Goal: Task Accomplishment & Management: Manage account settings

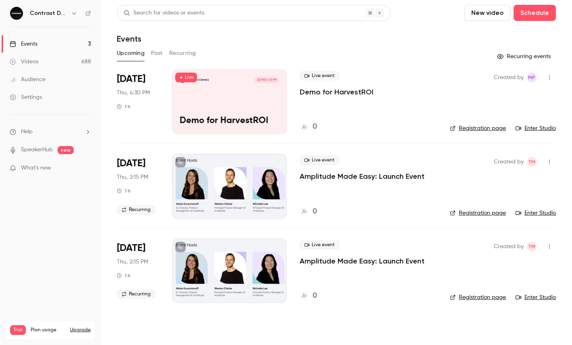
click at [73, 15] on icon "button" at bounding box center [74, 13] width 6 height 6
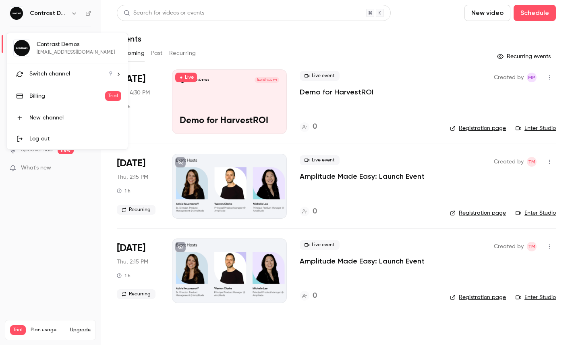
click at [66, 75] on span "Switch channel" at bounding box center [49, 74] width 41 height 8
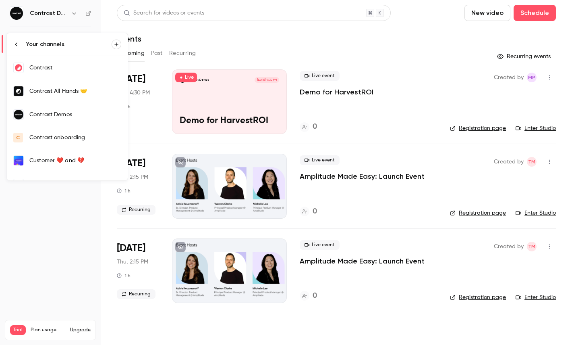
click at [50, 75] on link "Contrast" at bounding box center [67, 67] width 121 height 23
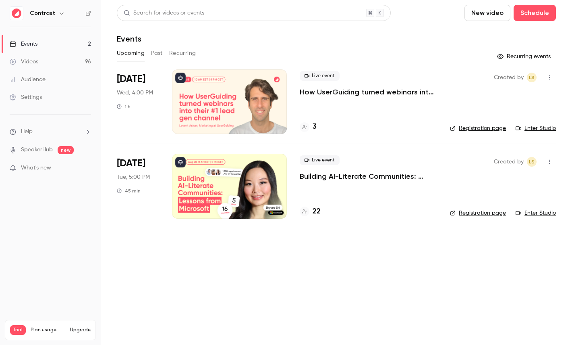
click at [45, 60] on link "Videos 96" at bounding box center [50, 62] width 101 height 18
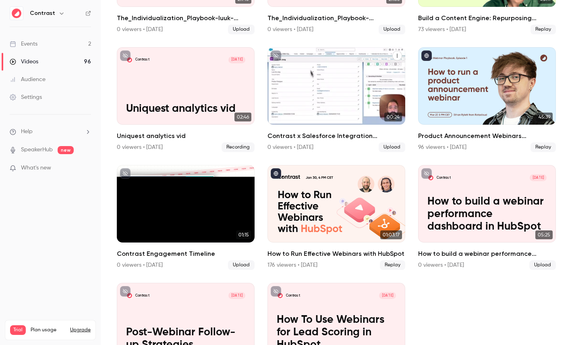
scroll to position [503, 0]
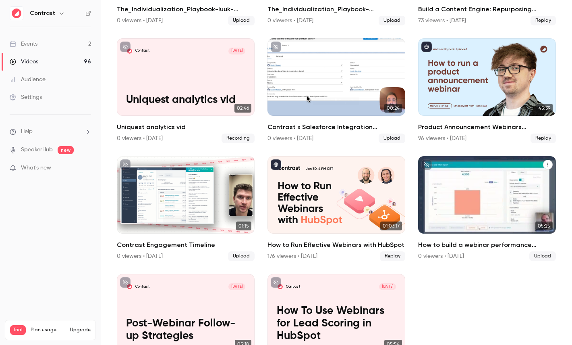
click at [472, 165] on div "Contrast Jan 7" at bounding box center [487, 168] width 119 height 7
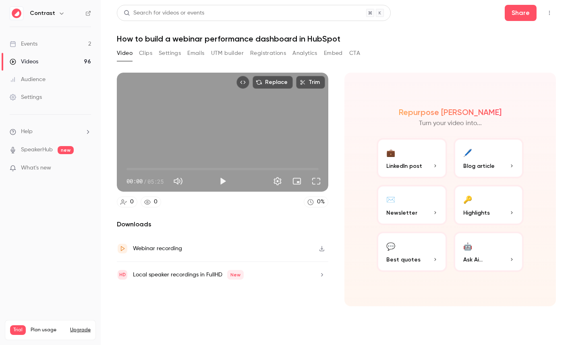
click at [145, 52] on button "Clips" at bounding box center [145, 53] width 13 height 13
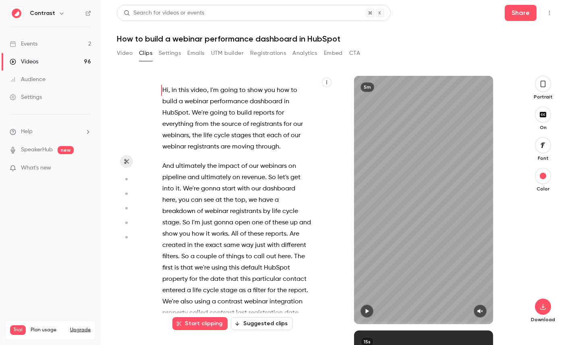
click at [544, 87] on icon "button" at bounding box center [543, 84] width 5 height 6
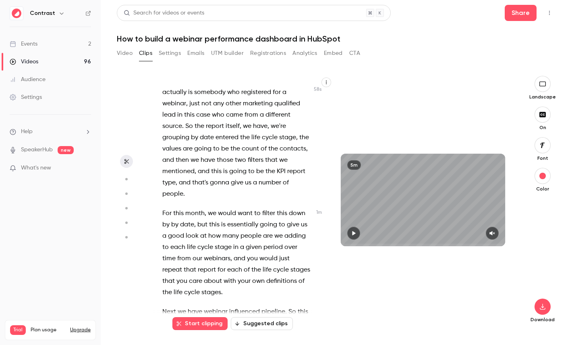
scroll to position [315, 0]
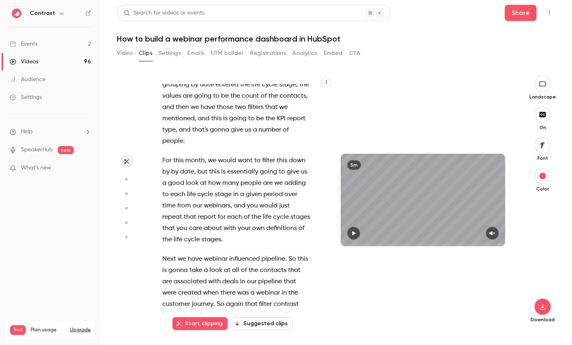
click at [126, 178] on circle "button" at bounding box center [126, 179] width 2 height 2
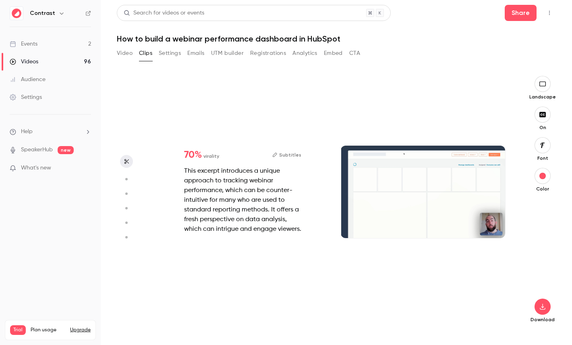
scroll to position [0, 0]
click at [128, 189] on button "button" at bounding box center [126, 193] width 13 height 13
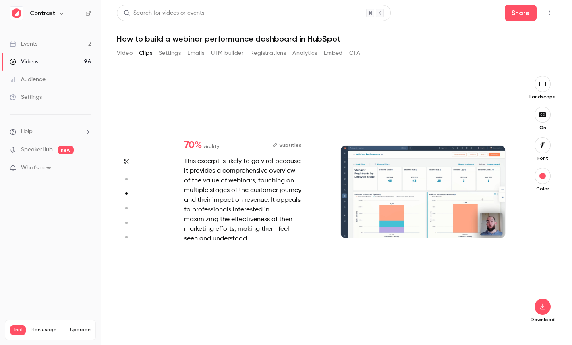
scroll to position [509, 0]
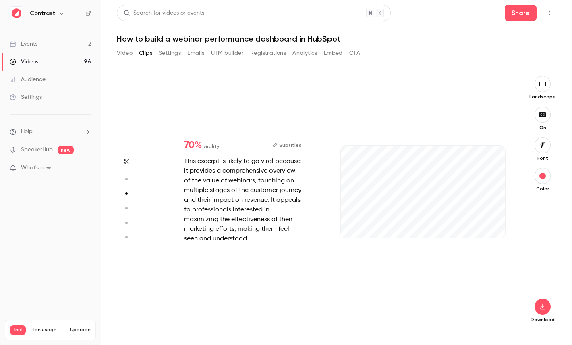
type input "***"
click at [42, 63] on link "Videos 96" at bounding box center [50, 62] width 101 height 18
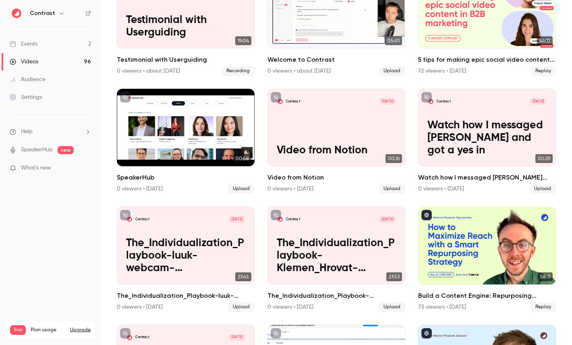
scroll to position [255, 0]
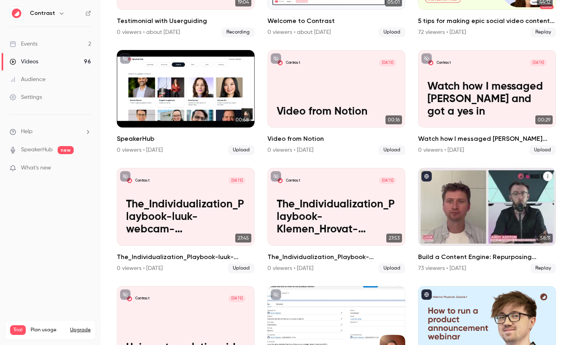
click at [503, 214] on div "Build a Content Engine: Repurposing Strategies for SaaS Teams" at bounding box center [487, 206] width 138 height 77
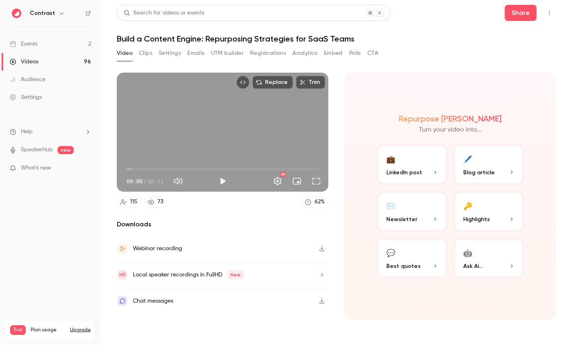
click at [31, 166] on span "What's new" at bounding box center [36, 168] width 30 height 8
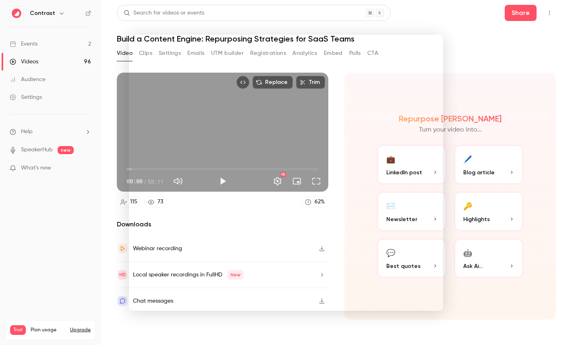
click at [108, 144] on div at bounding box center [286, 172] width 572 height 345
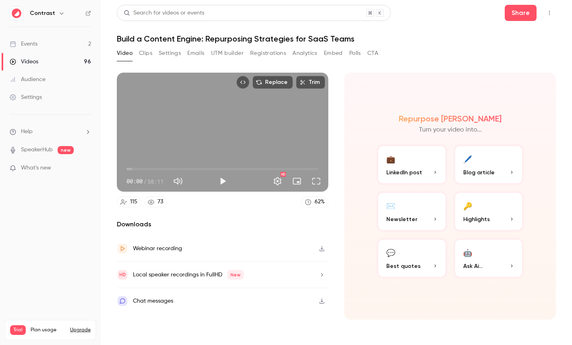
click at [197, 264] on div "Local speaker recordings in FullHD New" at bounding box center [223, 275] width 212 height 26
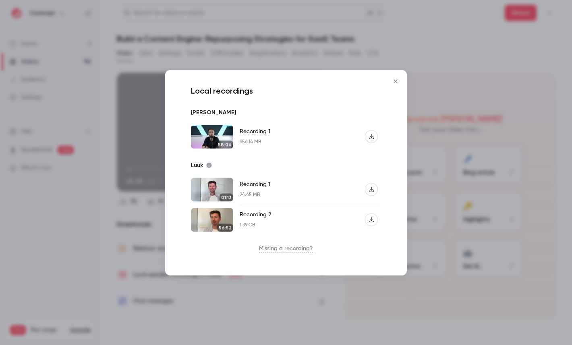
click at [131, 94] on div at bounding box center [286, 172] width 572 height 345
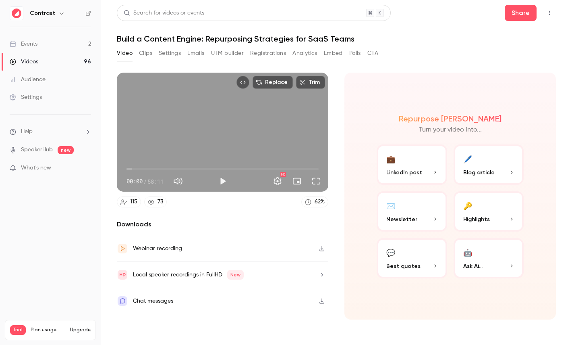
click at [40, 169] on span "What's new" at bounding box center [36, 168] width 30 height 8
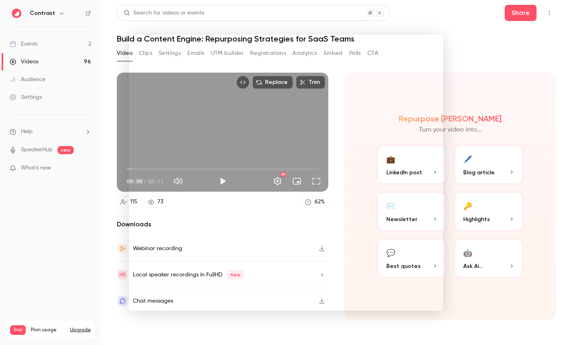
click at [64, 123] on div at bounding box center [286, 172] width 572 height 345
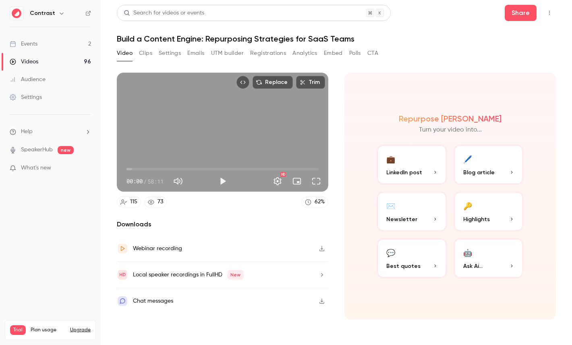
click at [280, 52] on button "Registrations" at bounding box center [268, 53] width 36 height 13
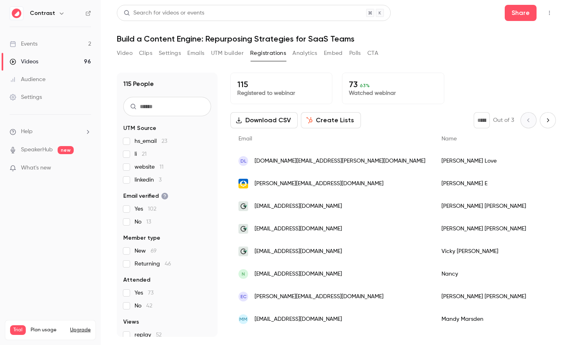
click at [323, 119] on button "Create Lists" at bounding box center [331, 120] width 60 height 16
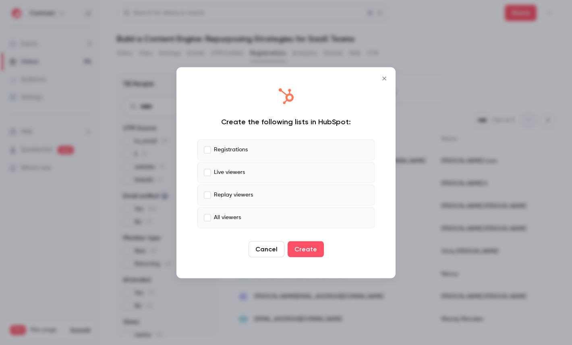
click at [225, 152] on p "Registrations" at bounding box center [231, 150] width 34 height 8
click at [229, 192] on p "Replay viewers" at bounding box center [233, 195] width 39 height 8
click at [229, 215] on p "All viewers" at bounding box center [227, 217] width 27 height 8
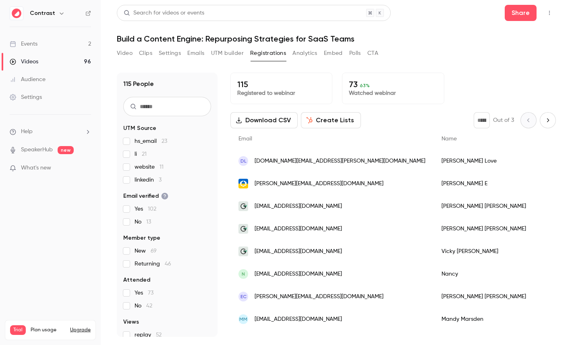
click at [50, 167] on span "What's new" at bounding box center [36, 168] width 30 height 8
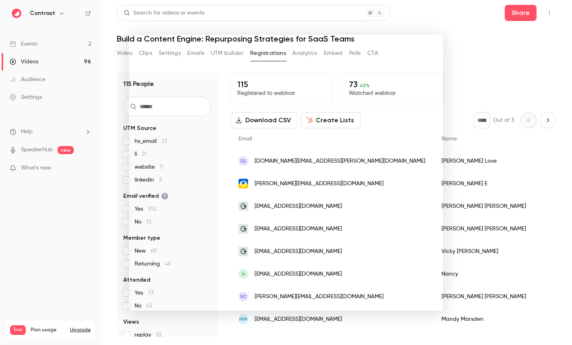
click at [0, 0] on noticeable-lightbox at bounding box center [0, 0] width 0 height 0
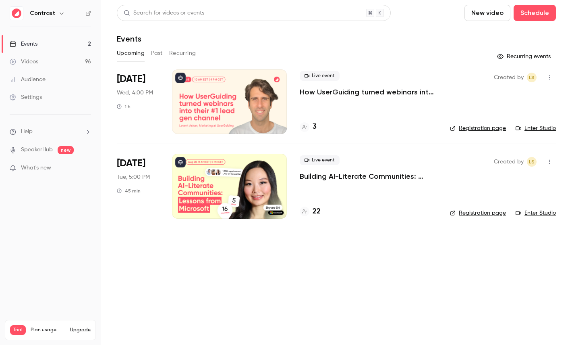
click at [61, 15] on icon "button" at bounding box center [61, 13] width 6 height 6
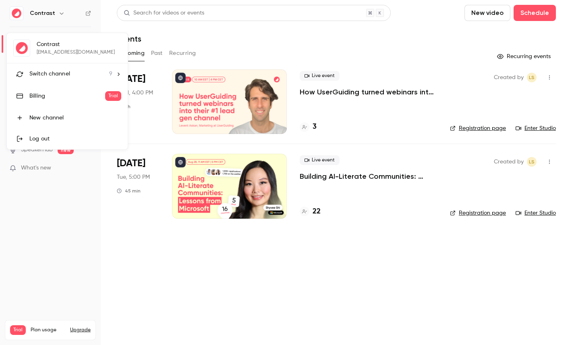
click at [62, 80] on li "Switch channel 9" at bounding box center [67, 73] width 121 height 21
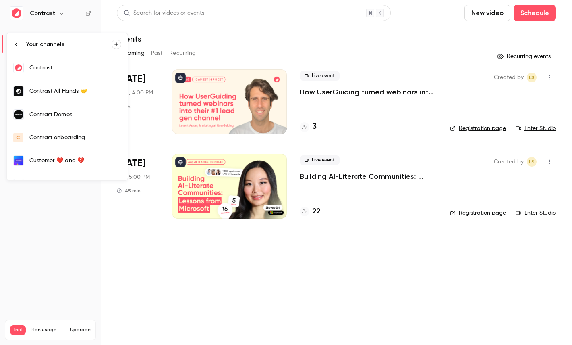
click at [65, 112] on div "Contrast Demos" at bounding box center [75, 114] width 92 height 8
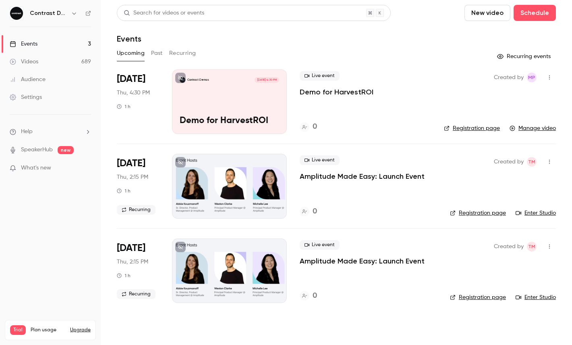
click at [48, 57] on link "Videos 689" at bounding box center [50, 62] width 101 height 18
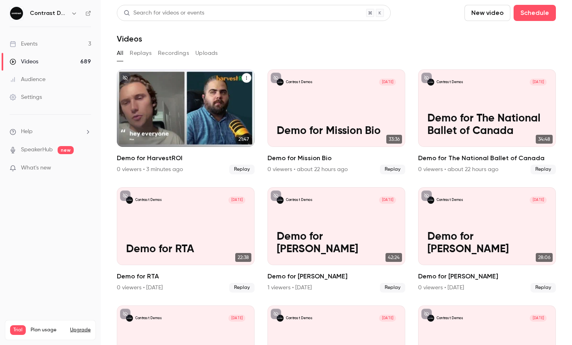
click at [245, 77] on icon "Demo for HarvestROI" at bounding box center [246, 77] width 5 height 5
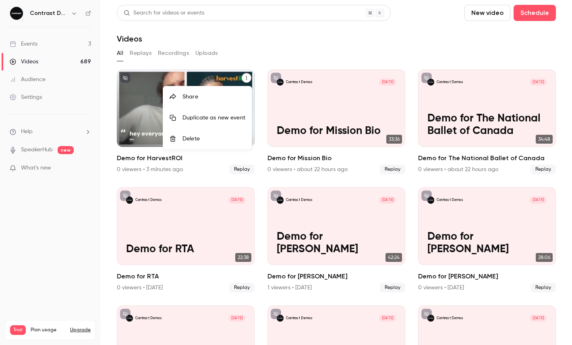
click at [230, 99] on div "Share" at bounding box center [214, 97] width 63 height 8
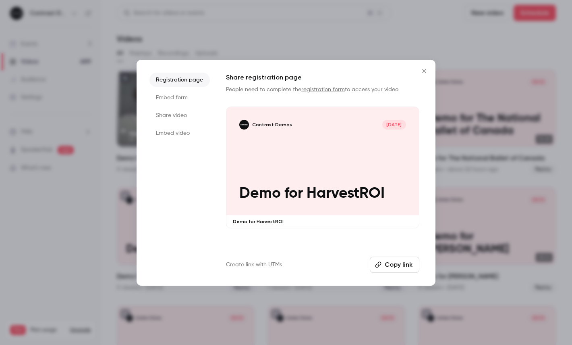
click at [173, 112] on li "Share video" at bounding box center [180, 115] width 60 height 15
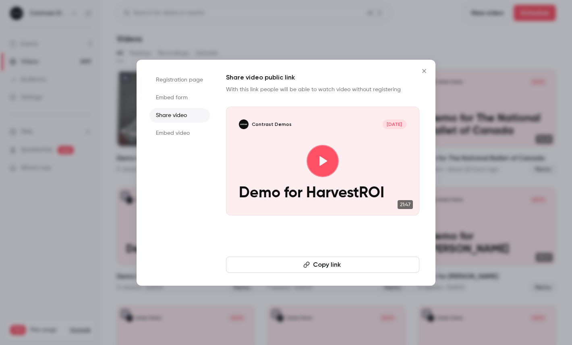
click at [273, 264] on button "Copy link" at bounding box center [323, 264] width 194 height 16
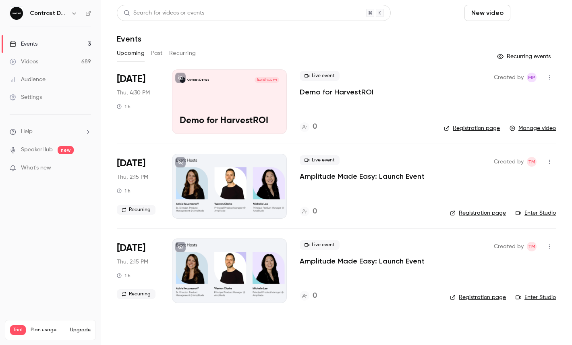
click at [522, 13] on button "Schedule" at bounding box center [535, 13] width 42 height 16
click at [519, 27] on li "One time event" at bounding box center [512, 35] width 87 height 21
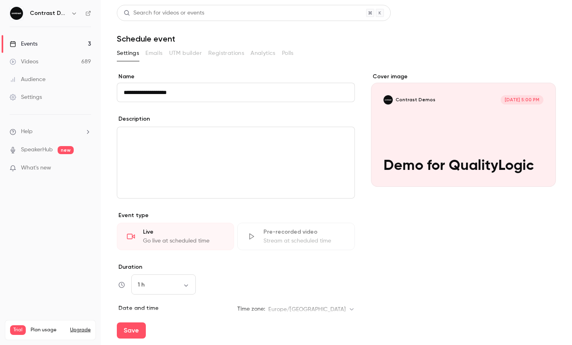
type input "**********"
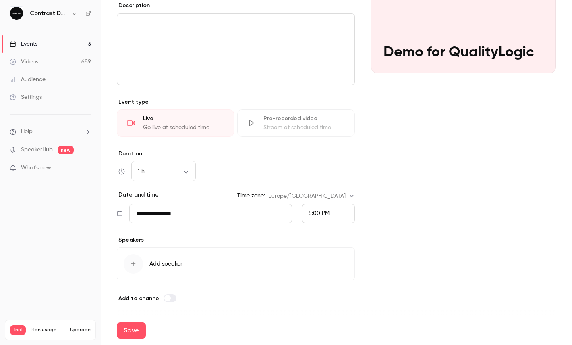
click at [328, 217] on div "5:00 PM" at bounding box center [319, 213] width 21 height 8
click at [328, 217] on div at bounding box center [286, 172] width 572 height 345
click at [328, 217] on div "5:00 PM" at bounding box center [319, 213] width 21 height 8
click at [326, 149] on li "5:15 PM" at bounding box center [328, 153] width 52 height 21
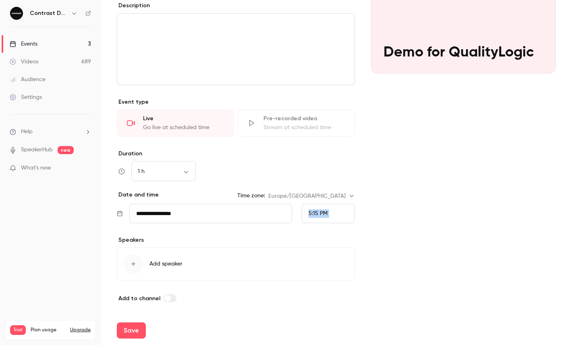
click at [131, 323] on button "Save" at bounding box center [131, 330] width 29 height 16
click at [138, 325] on div at bounding box center [130, 330] width 26 height 16
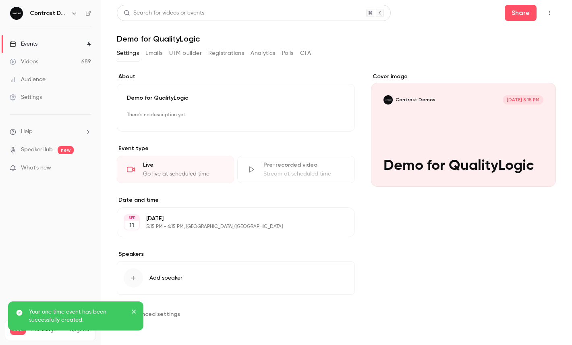
click at [547, 11] on icon "button" at bounding box center [550, 13] width 6 height 6
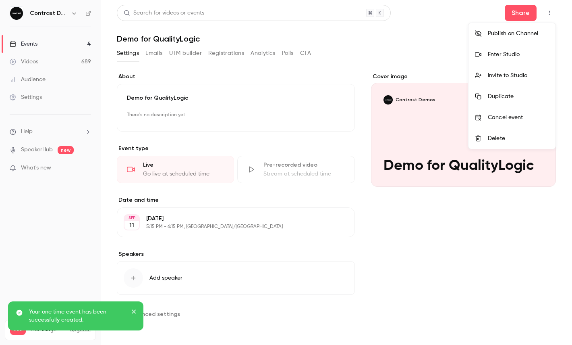
click at [516, 62] on li "Enter Studio" at bounding box center [512, 54] width 87 height 21
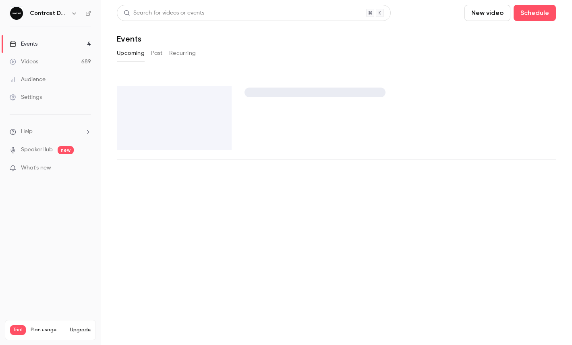
click at [73, 14] on icon "button" at bounding box center [74, 13] width 6 height 6
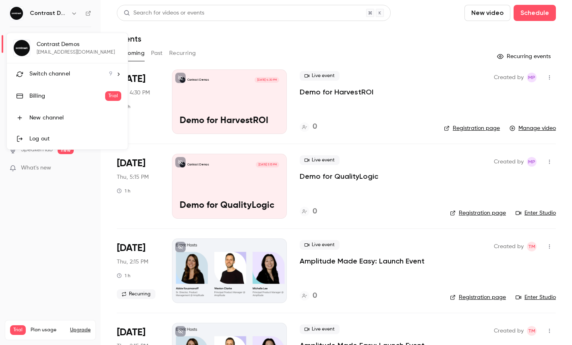
click at [71, 75] on div "Switch channel 9" at bounding box center [70, 74] width 83 height 8
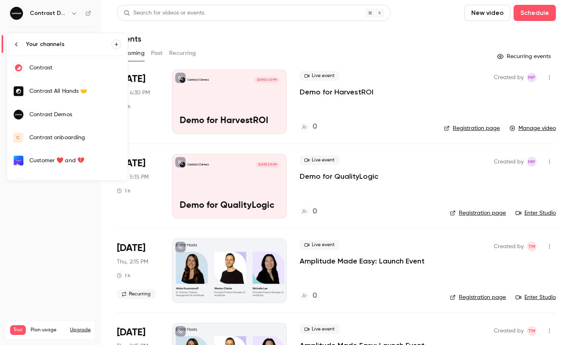
click at [53, 69] on div "Contrast" at bounding box center [75, 68] width 92 height 8
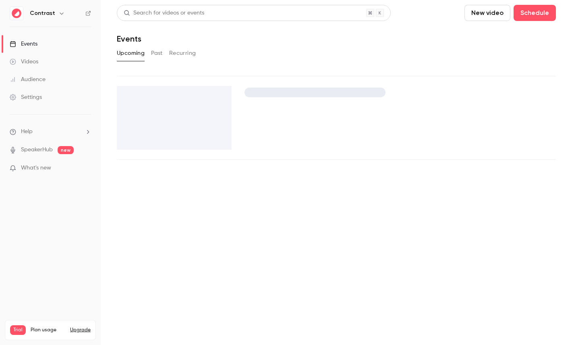
click at [50, 62] on link "Videos" at bounding box center [50, 62] width 101 height 18
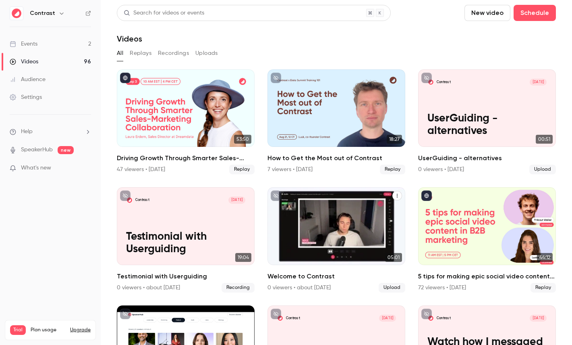
click at [399, 197] on icon "Welcome to Contrast" at bounding box center [397, 195] width 5 height 5
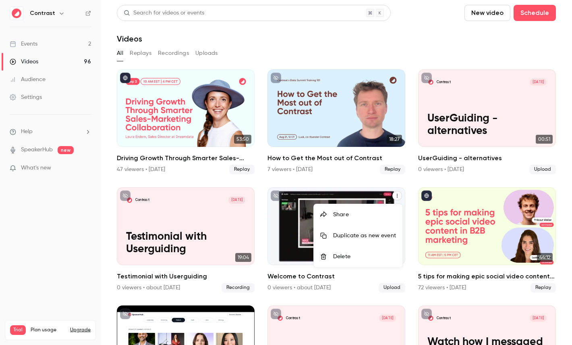
click at [356, 215] on div "Share" at bounding box center [364, 214] width 63 height 8
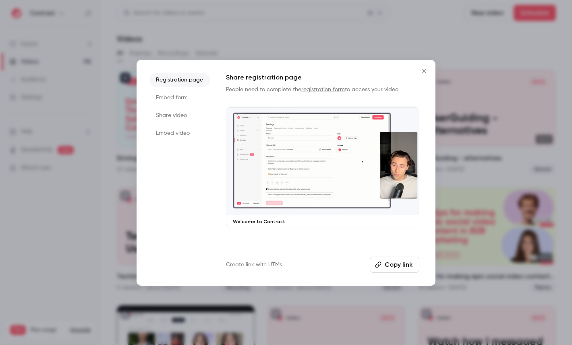
click at [176, 118] on li "Share video" at bounding box center [180, 115] width 60 height 15
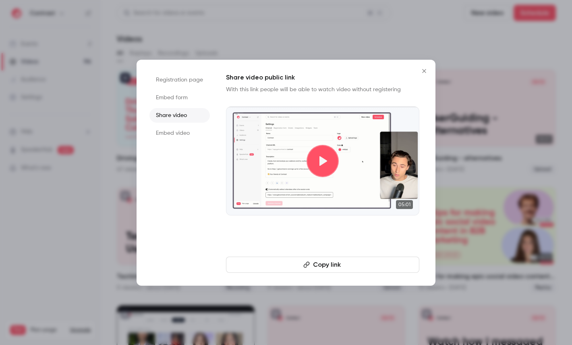
click at [329, 262] on button "Copy link" at bounding box center [323, 264] width 194 height 16
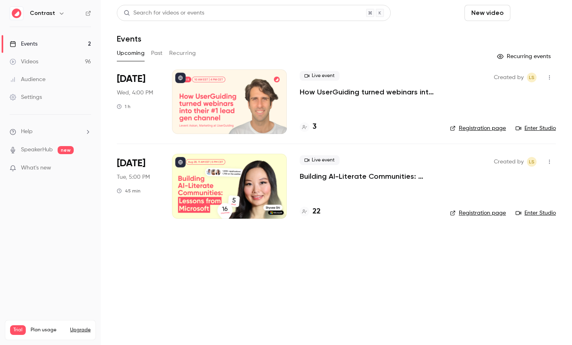
click at [530, 8] on button "Schedule" at bounding box center [535, 13] width 42 height 16
click at [506, 36] on div "One time event" at bounding box center [518, 35] width 61 height 8
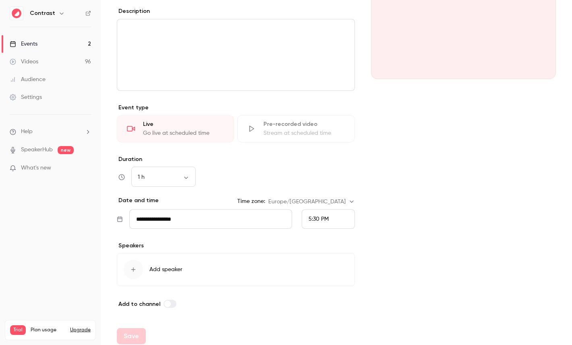
scroll to position [113, 0]
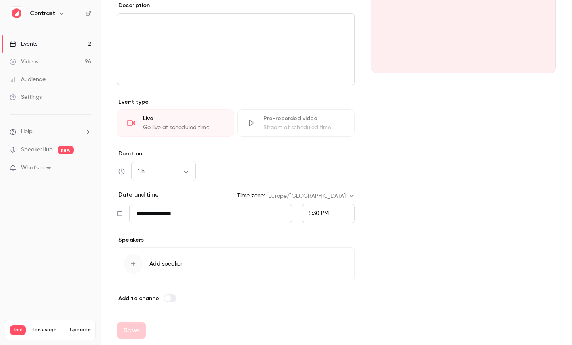
click at [165, 123] on div "Live Go live at scheduled time" at bounding box center [175, 122] width 117 height 27
click at [297, 123] on div "Pre-recorded video Stream at scheduled time" at bounding box center [295, 122] width 117 height 27
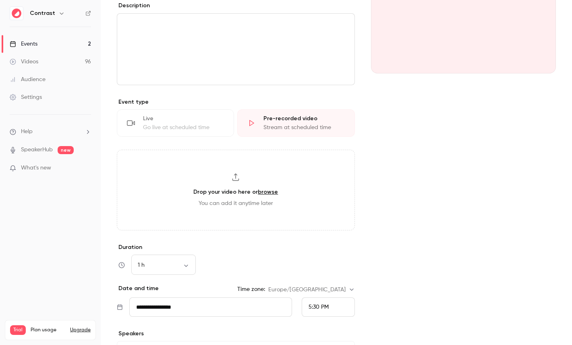
scroll to position [0, 0]
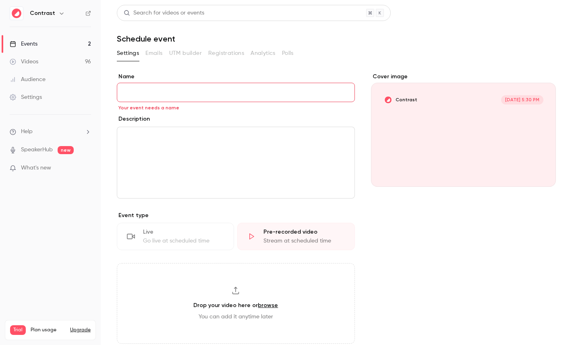
click at [61, 46] on link "Events 2" at bounding box center [50, 44] width 101 height 18
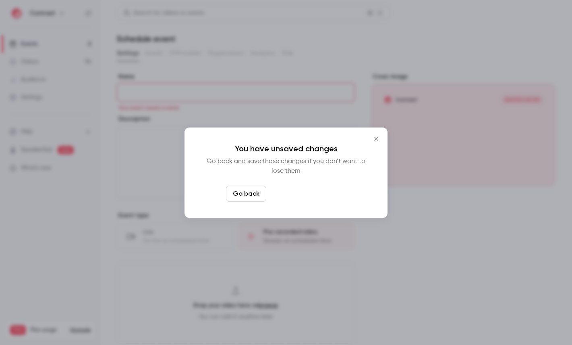
click at [311, 189] on button "Leave page anyway" at bounding box center [308, 193] width 77 height 16
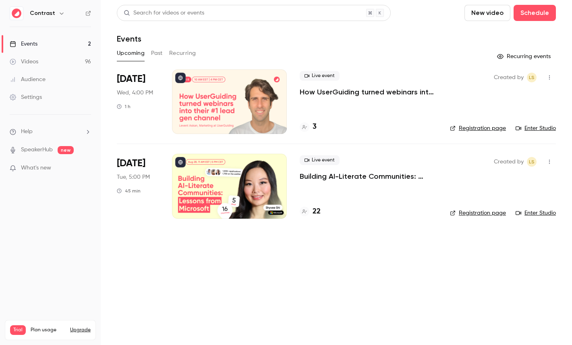
click at [487, 7] on button "New video" at bounding box center [488, 13] width 46 height 16
click at [520, 33] on div "Record" at bounding box center [517, 35] width 61 height 8
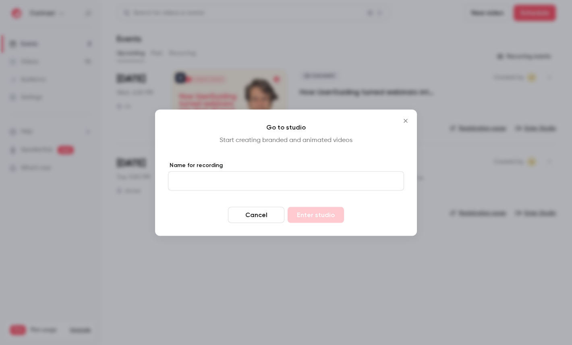
click at [252, 135] on p "Start creating branded and animated videos" at bounding box center [286, 140] width 236 height 10
click at [328, 65] on div at bounding box center [286, 172] width 572 height 345
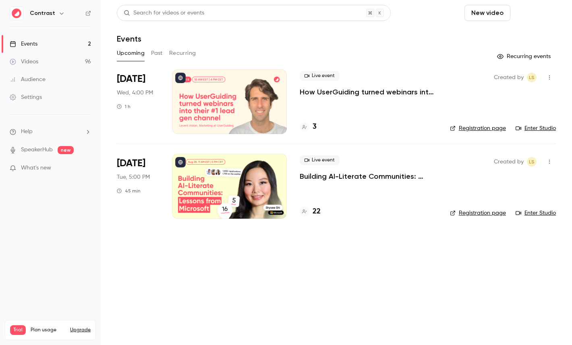
click at [545, 12] on button "Schedule" at bounding box center [535, 13] width 42 height 16
click at [521, 36] on div "One time event" at bounding box center [518, 35] width 61 height 8
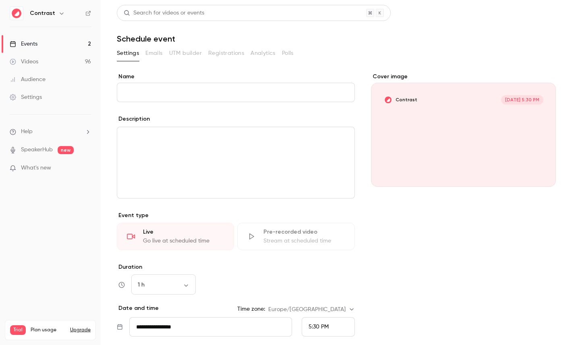
click at [290, 238] on div "Stream at scheduled time" at bounding box center [304, 241] width 81 height 8
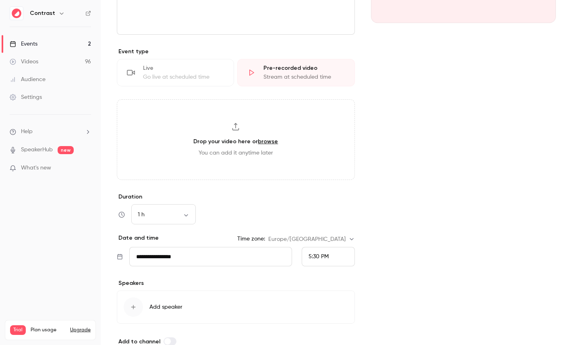
scroll to position [207, 0]
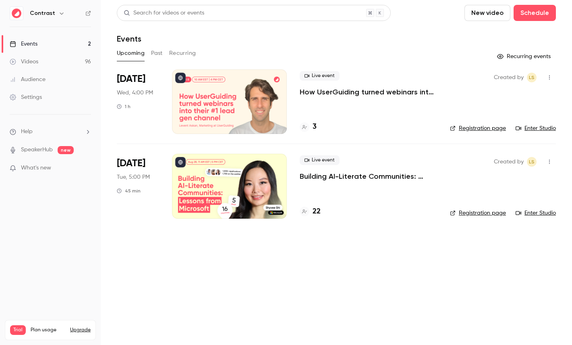
click at [37, 54] on link "Videos 96" at bounding box center [50, 62] width 101 height 18
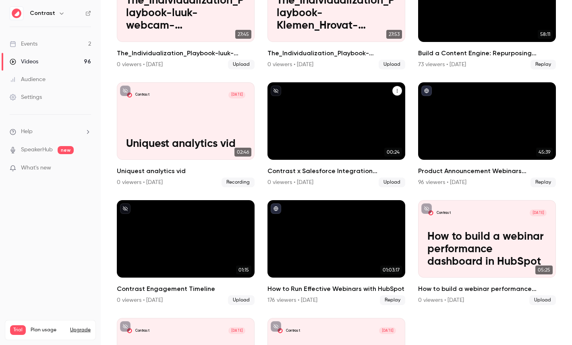
scroll to position [468, 0]
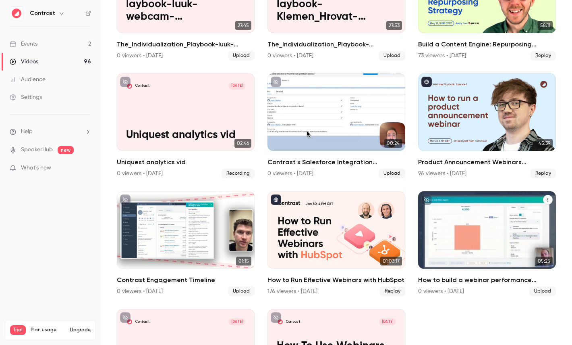
click at [505, 223] on p "How to build a webinar performance dashboard in HubSpot" at bounding box center [487, 240] width 119 height 37
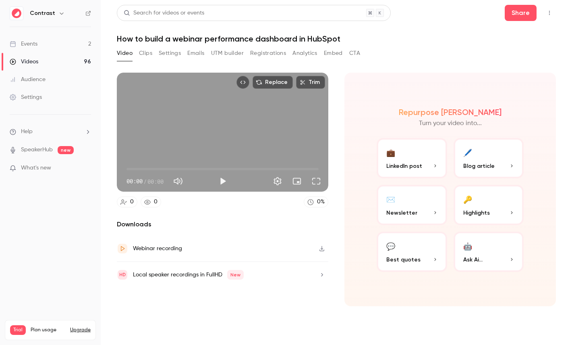
click at [149, 52] on button "Clips" at bounding box center [145, 53] width 13 height 13
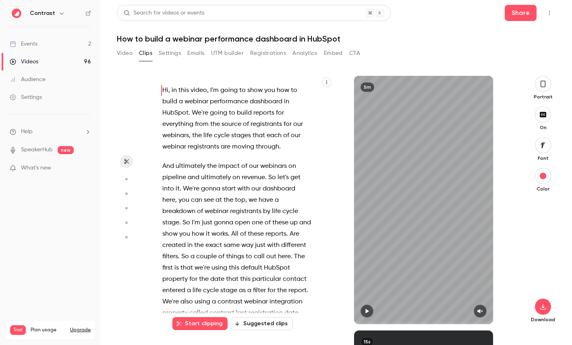
click at [120, 50] on button "Video" at bounding box center [125, 53] width 16 height 13
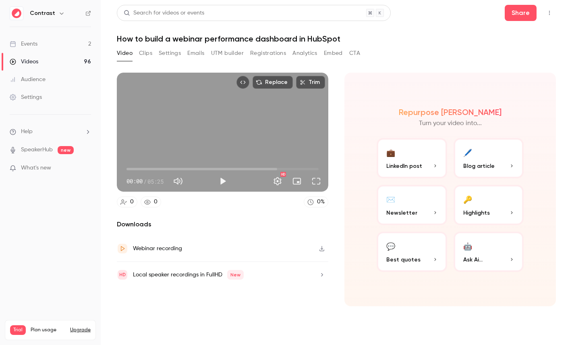
click at [275, 81] on button "Replace" at bounding box center [273, 82] width 40 height 13
click at [147, 56] on button "Clips" at bounding box center [145, 53] width 13 height 13
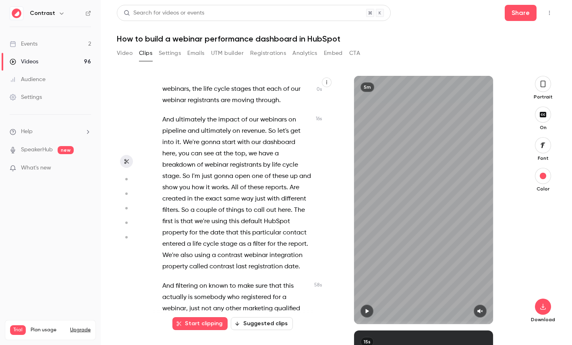
scroll to position [59, 0]
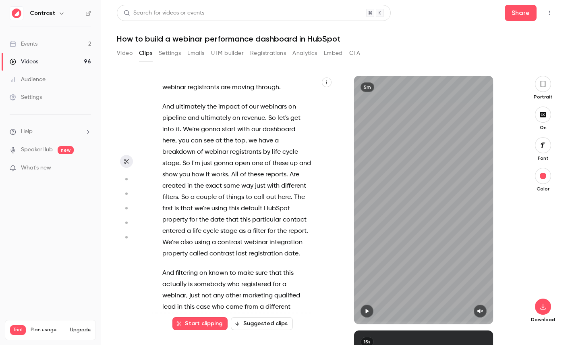
click at [323, 82] on button "button" at bounding box center [327, 82] width 10 height 10
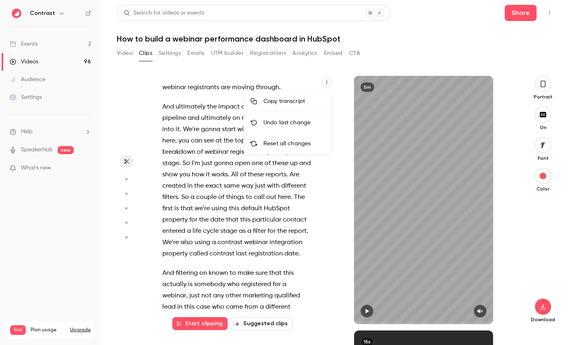
click at [219, 98] on div at bounding box center [286, 172] width 572 height 345
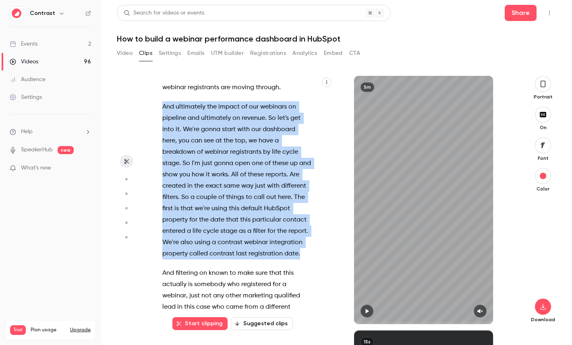
drag, startPoint x: 302, startPoint y: 253, endPoint x: 145, endPoint y: 109, distance: 212.9
click at [145, 109] on section "Hi , in this video , I'm going to show you how to build a webinar performance d…" at bounding box center [336, 210] width 439 height 269
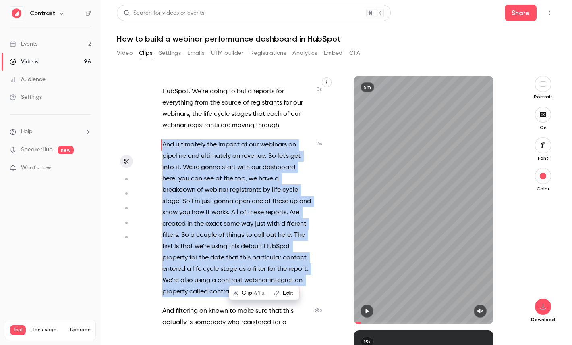
scroll to position [0, 0]
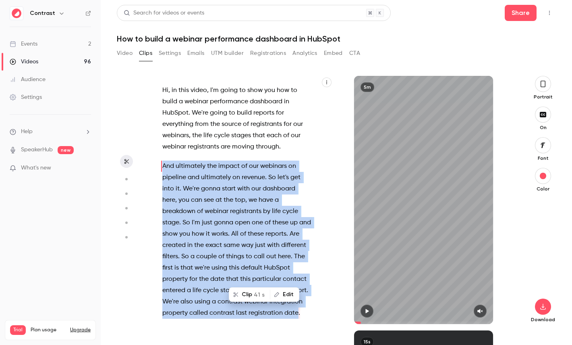
click at [251, 291] on button "Clip 41 s" at bounding box center [250, 294] width 40 height 13
type input "*"
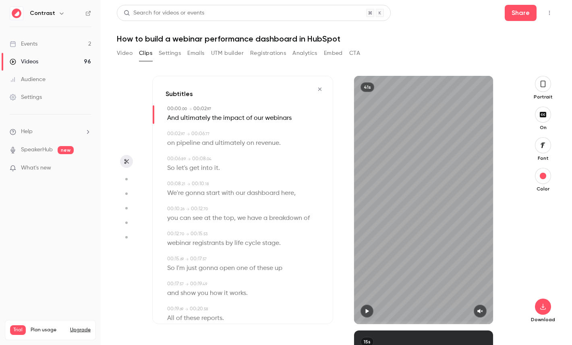
click at [542, 85] on icon "button" at bounding box center [543, 83] width 6 height 9
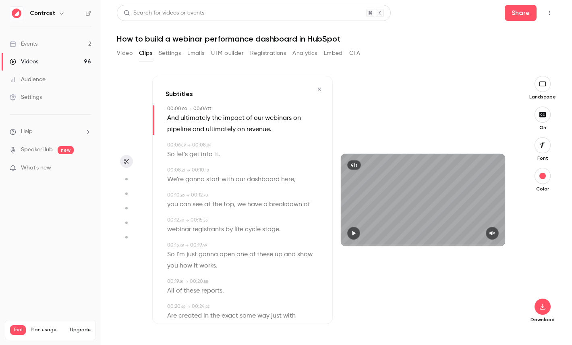
click at [542, 145] on icon "button" at bounding box center [543, 144] width 4 height 5
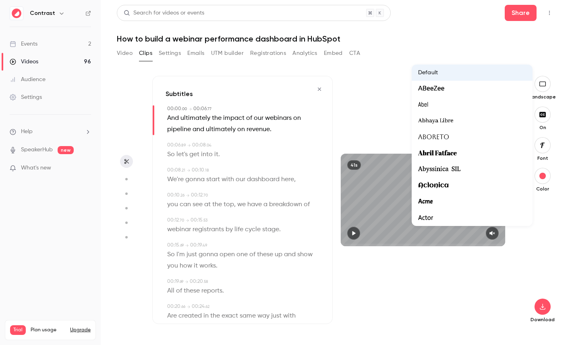
click at [546, 258] on div at bounding box center [286, 172] width 572 height 345
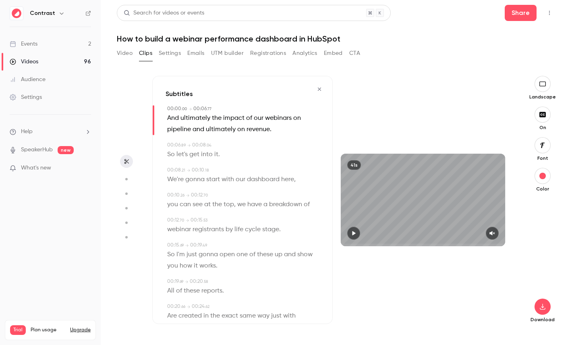
click at [259, 181] on span "dashboard" at bounding box center [263, 179] width 33 height 11
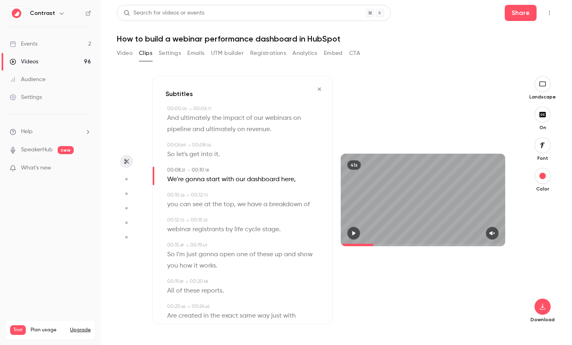
click at [125, 180] on icon "button" at bounding box center [126, 179] width 7 height 6
type input "***"
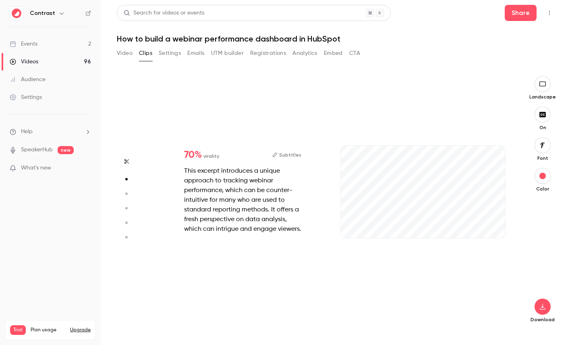
type input "***"
click at [128, 191] on icon "button" at bounding box center [126, 194] width 7 height 6
type input "***"
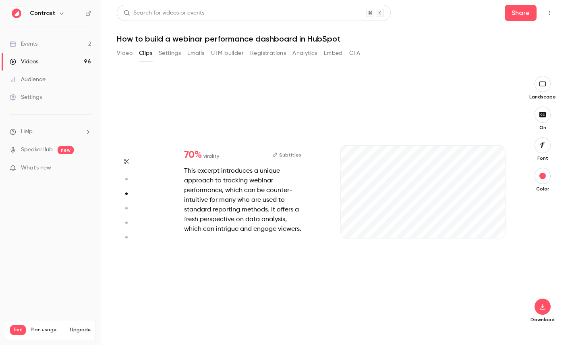
type input "*"
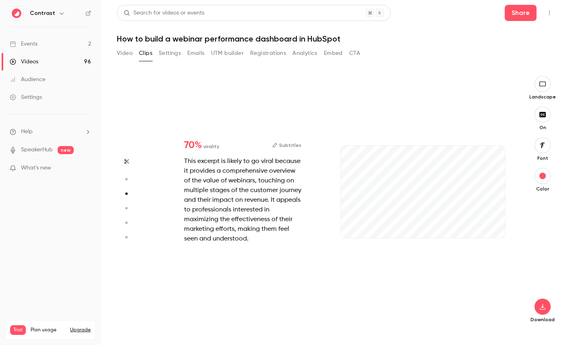
type input "***"
click at [127, 210] on icon "button" at bounding box center [126, 208] width 7 height 6
type input "***"
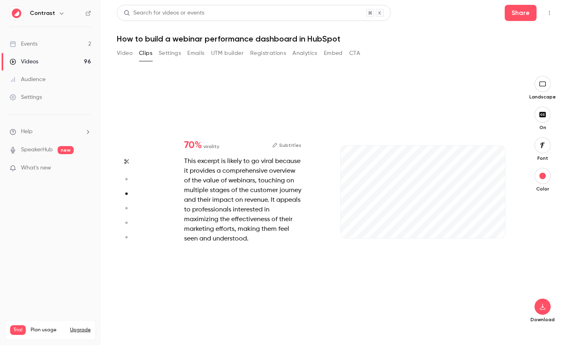
type input "*"
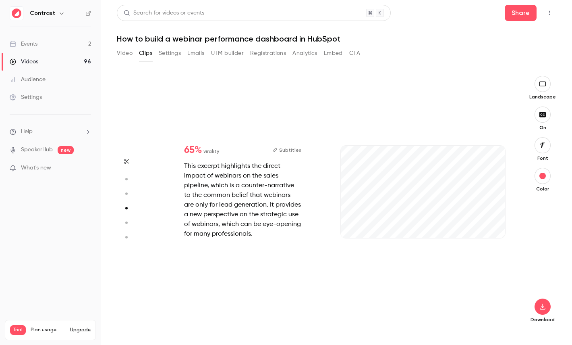
click at [127, 221] on icon "button" at bounding box center [126, 223] width 7 height 6
type input "***"
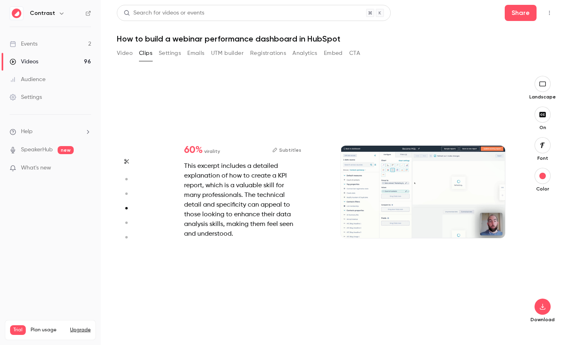
type input "*"
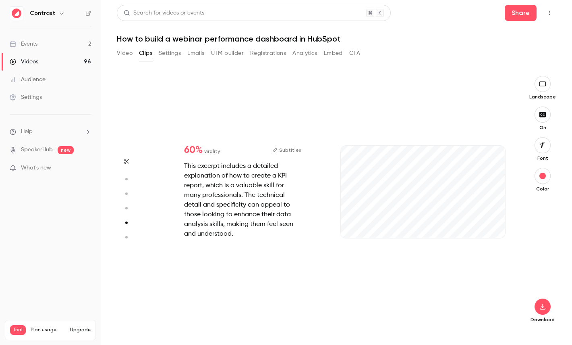
type input "***"
click at [127, 234] on button "button" at bounding box center [126, 237] width 13 height 13
type input "***"
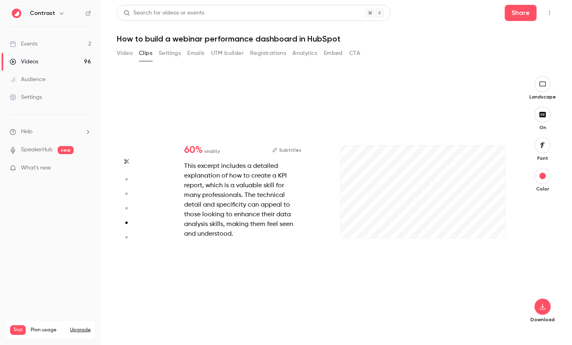
type input "*"
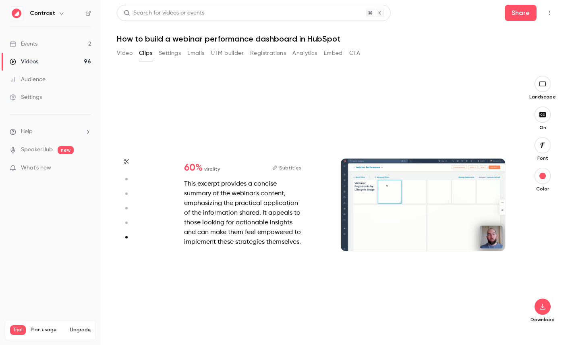
scroll to position [1259, 0]
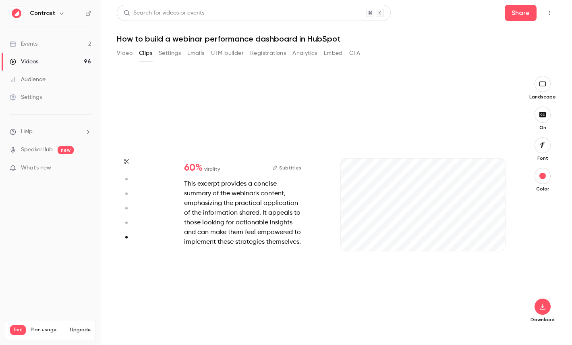
type input "**"
click at [66, 62] on link "Videos 96" at bounding box center [50, 62] width 101 height 18
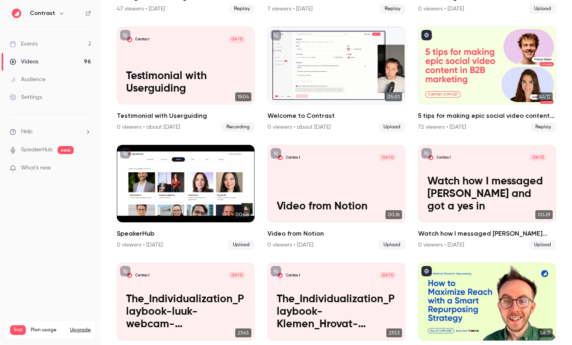
scroll to position [181, 0]
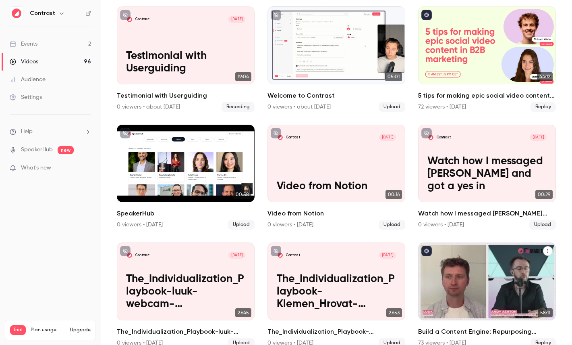
click at [445, 275] on div "Build a Content Engine: Repurposing Strategies for SaaS Teams" at bounding box center [487, 280] width 138 height 77
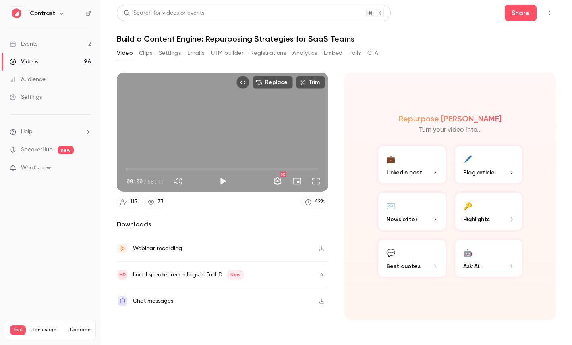
click at [150, 181] on span "58:11" at bounding box center [156, 181] width 16 height 8
drag, startPoint x: 150, startPoint y: 181, endPoint x: 160, endPoint y: 181, distance: 10.9
click at [160, 181] on span "58:11" at bounding box center [156, 181] width 16 height 8
click at [475, 209] on button "🔑 Highlights" at bounding box center [489, 211] width 71 height 40
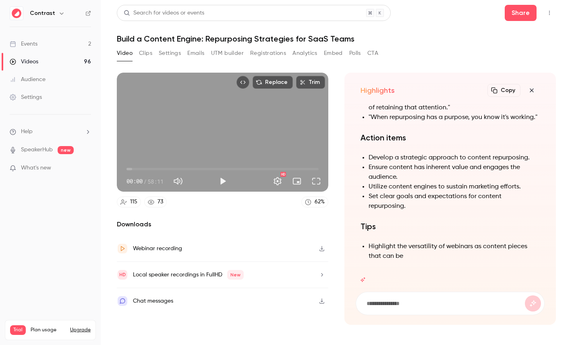
click at [170, 38] on h1 "Build a Content Engine: Repurposing Strategies for SaaS Teams" at bounding box center [336, 39] width 439 height 10
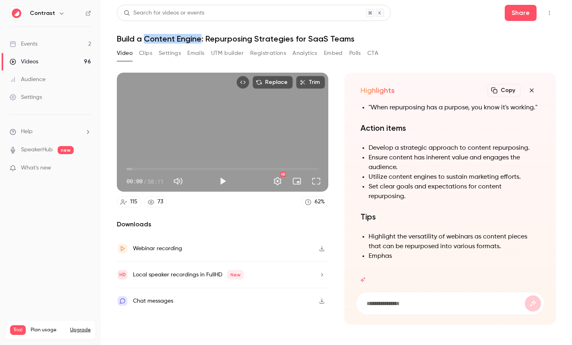
drag, startPoint x: 170, startPoint y: 38, endPoint x: 191, endPoint y: 38, distance: 21.8
click at [191, 38] on h1 "Build a Content Engine: Repurposing Strategies for SaaS Teams" at bounding box center [336, 39] width 439 height 10
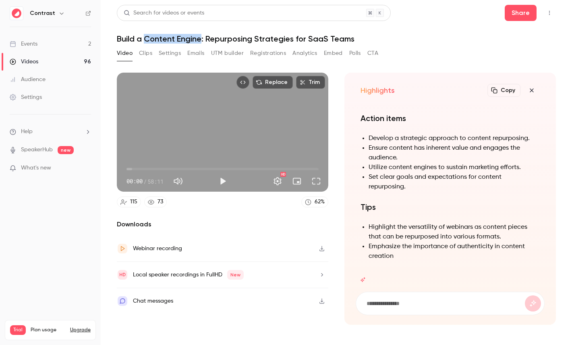
copy h1 "Content Engine"
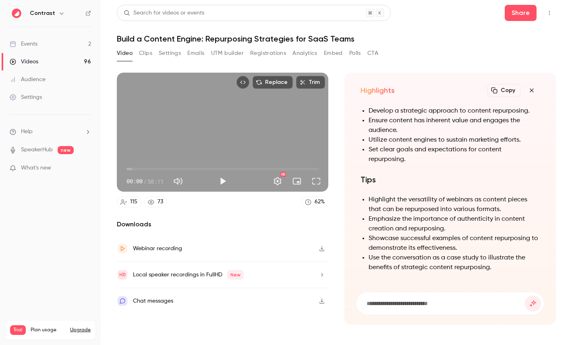
click at [397, 301] on input at bounding box center [445, 303] width 159 height 9
paste input "**********"
type input "**********"
click at [525, 295] on button "submit" at bounding box center [533, 303] width 16 height 16
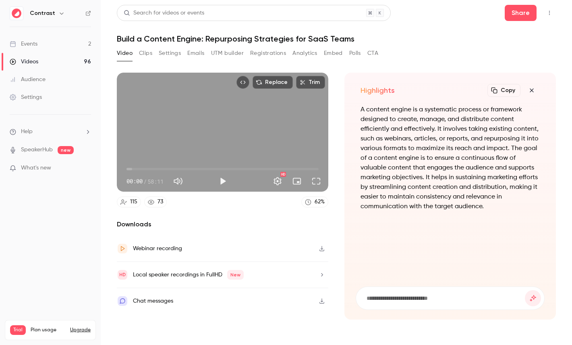
click at [535, 90] on icon "button" at bounding box center [532, 90] width 10 height 6
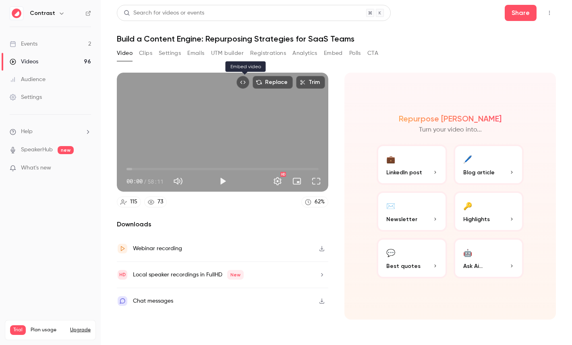
click at [240, 80] on button "Embed video" at bounding box center [243, 82] width 13 height 13
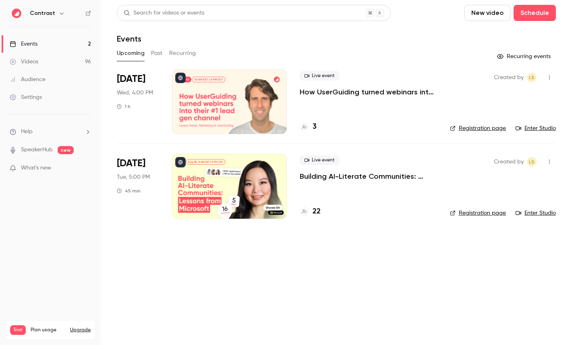
click at [44, 103] on link "Settings" at bounding box center [50, 97] width 101 height 18
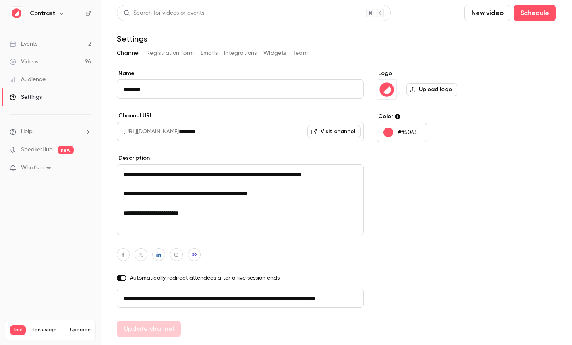
click at [164, 51] on button "Registration form" at bounding box center [170, 53] width 48 height 13
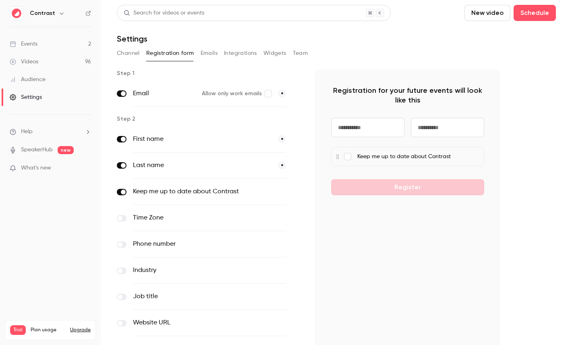
scroll to position [79, 0]
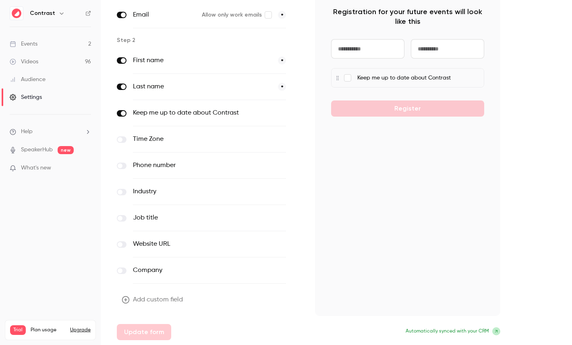
click at [145, 301] on button "Add custom field" at bounding box center [153, 299] width 73 height 16
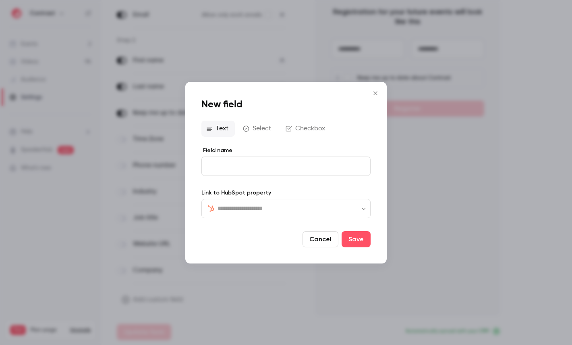
click at [274, 216] on div "​ ​" at bounding box center [286, 207] width 169 height 19
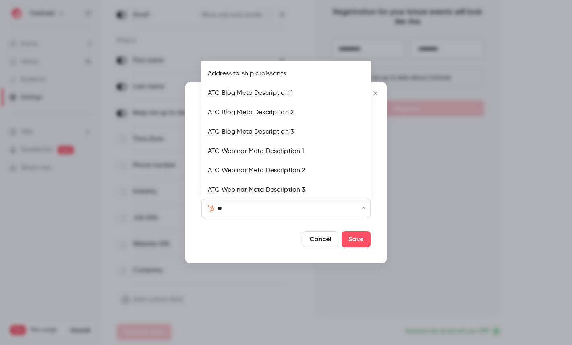
type input "***"
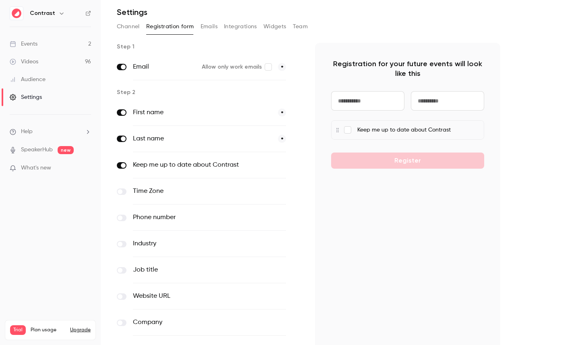
scroll to position [0, 0]
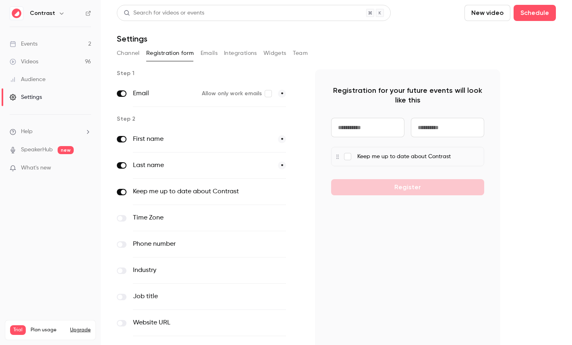
click at [203, 54] on button "Emails" at bounding box center [209, 53] width 17 height 13
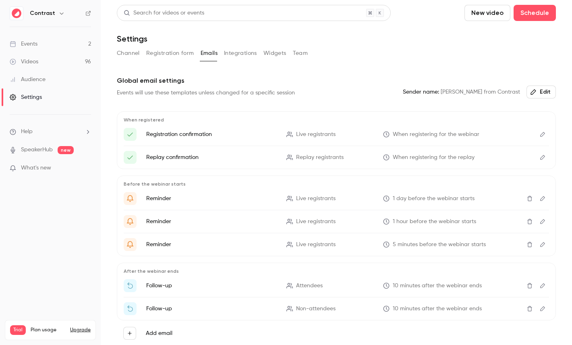
click at [542, 134] on icon "Edit" at bounding box center [543, 134] width 6 height 6
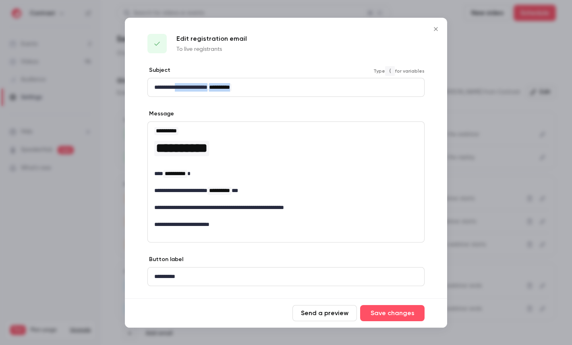
drag, startPoint x: 181, startPoint y: 85, endPoint x: 299, endPoint y: 85, distance: 118.5
click at [299, 85] on p "**********" at bounding box center [286, 87] width 264 height 8
drag, startPoint x: 177, startPoint y: 147, endPoint x: 281, endPoint y: 226, distance: 131.3
click at [281, 226] on div "**********" at bounding box center [286, 178] width 277 height 112
click at [477, 155] on div at bounding box center [286, 172] width 572 height 345
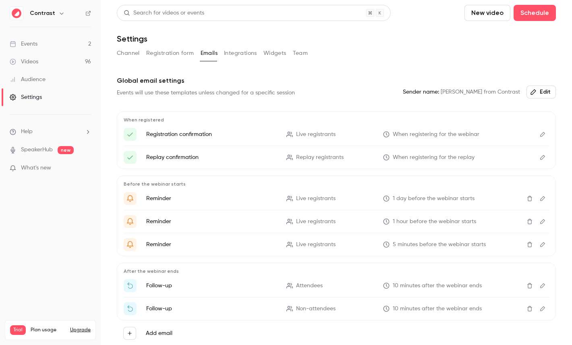
click at [237, 55] on button "Integrations" at bounding box center [240, 53] width 33 height 13
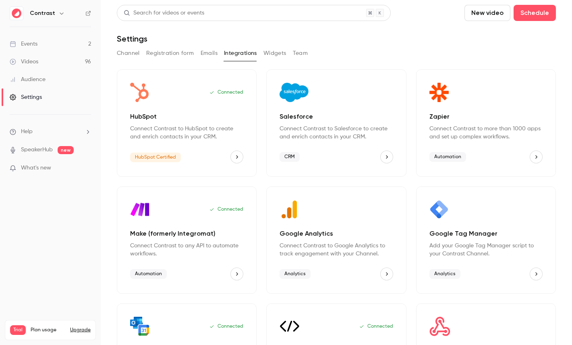
click at [304, 50] on button "Team" at bounding box center [300, 53] width 15 height 13
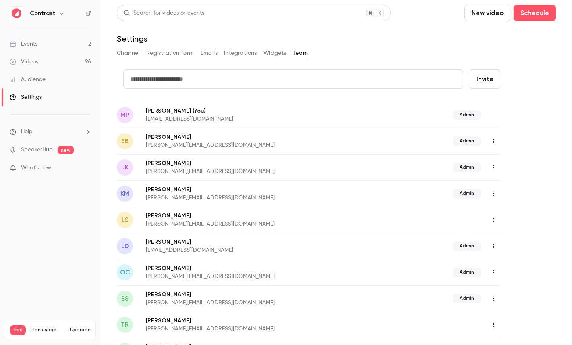
click at [47, 83] on link "Audience" at bounding box center [50, 80] width 101 height 18
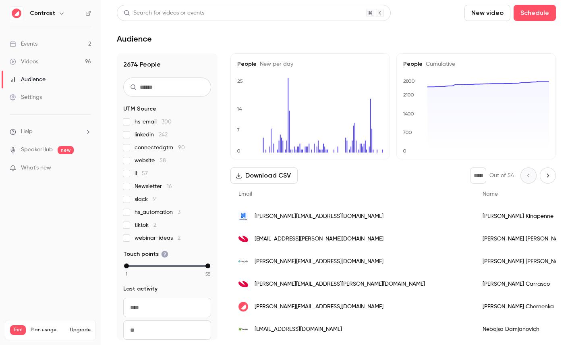
click at [475, 310] on div "Olga Chernenka" at bounding box center [527, 306] width 104 height 23
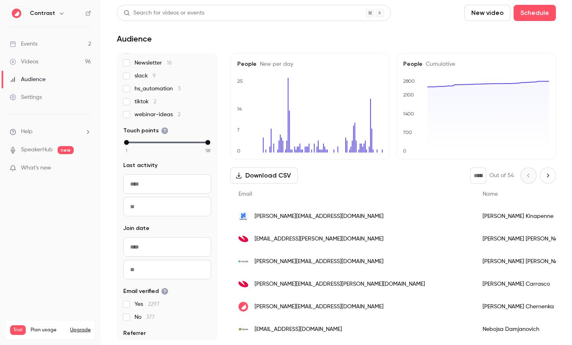
scroll to position [166, 0]
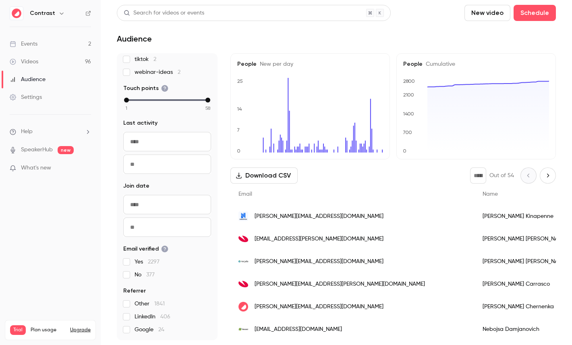
click at [46, 57] on link "Videos 96" at bounding box center [50, 62] width 101 height 18
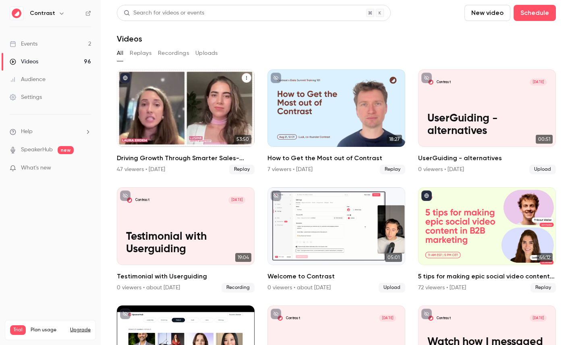
click at [184, 98] on div "Driving Growth Through Smarter Sales-Marketing Collaboration" at bounding box center [186, 107] width 138 height 77
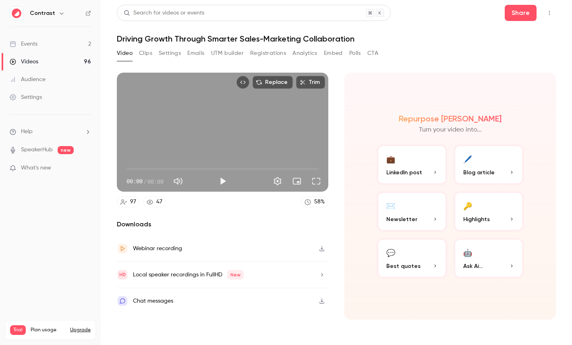
click at [262, 50] on button "Registrations" at bounding box center [268, 53] width 36 height 13
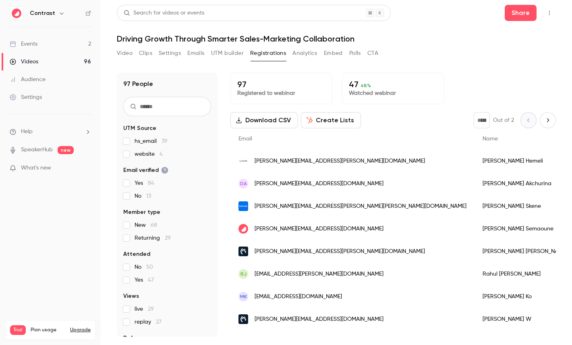
scroll to position [37, 0]
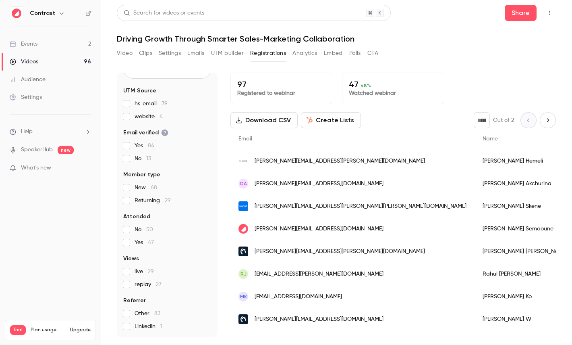
click at [326, 119] on button "Create Lists" at bounding box center [331, 120] width 60 height 16
click at [302, 52] on button "Analytics" at bounding box center [305, 53] width 25 height 13
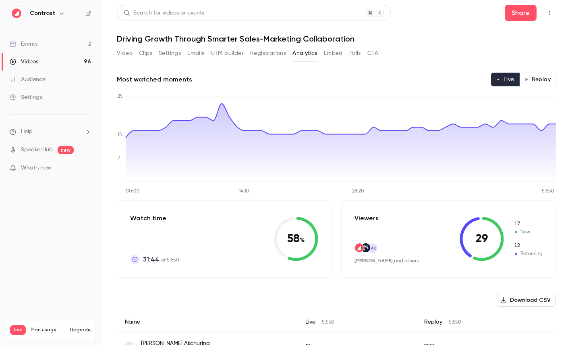
click at [541, 83] on button "Replay" at bounding box center [538, 80] width 37 height 14
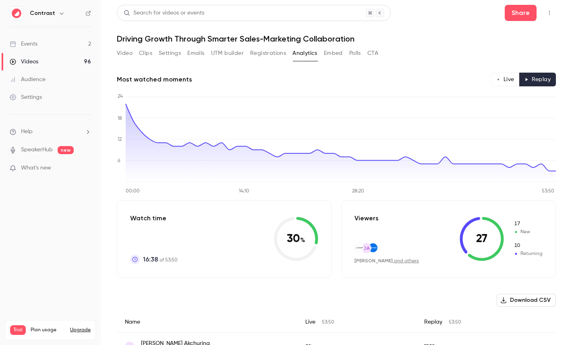
click at [504, 78] on button "Live" at bounding box center [505, 80] width 29 height 14
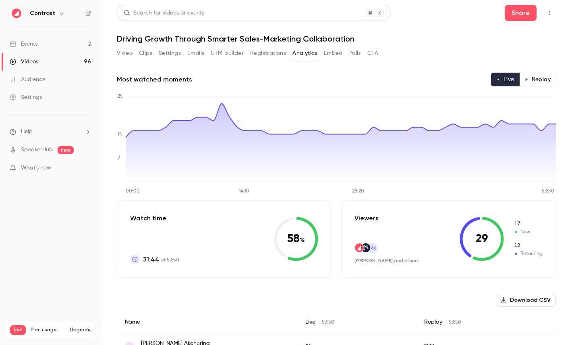
click at [541, 85] on button "Replay" at bounding box center [538, 80] width 37 height 14
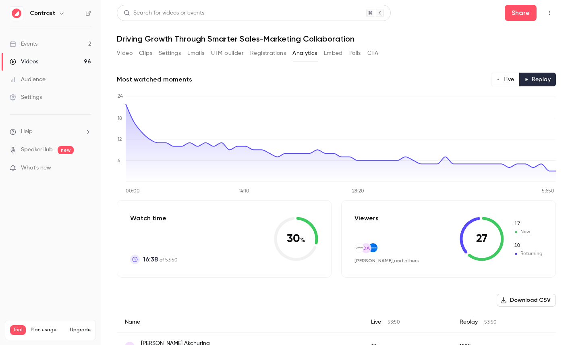
click at [354, 57] on button "Polls" at bounding box center [356, 53] width 12 height 13
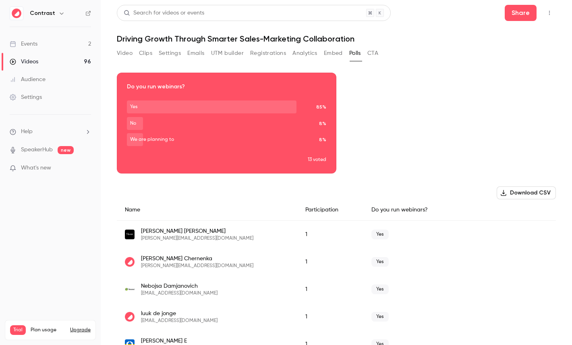
click at [270, 121] on div "Download image" at bounding box center [226, 123] width 219 height 100
click at [381, 47] on div "Video Clips Settings Emails UTM builder Registrations Analytics Embed Polls CTA" at bounding box center [336, 55] width 439 height 16
click at [377, 50] on button "CTA" at bounding box center [373, 53] width 11 height 13
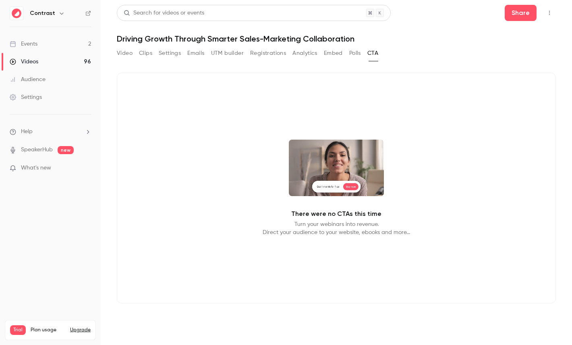
click at [69, 63] on link "Videos 96" at bounding box center [50, 62] width 101 height 18
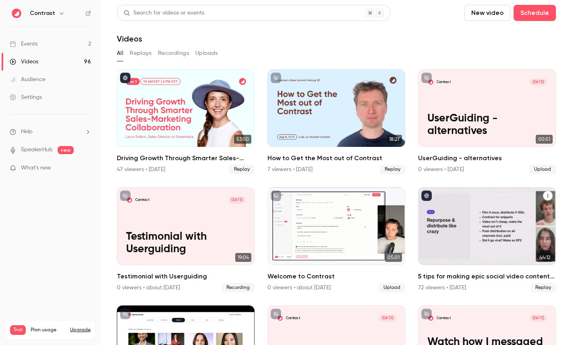
click at [473, 213] on div "5 tips for making epic social video content in B2B marketing" at bounding box center [487, 225] width 138 height 77
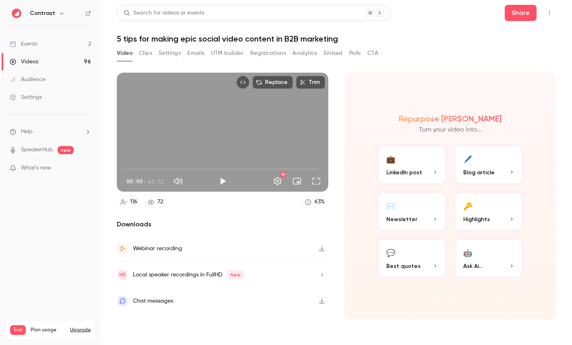
click at [377, 51] on button "CTA" at bounding box center [373, 53] width 11 height 13
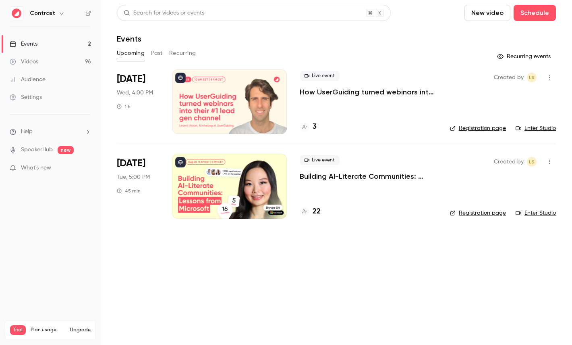
click at [68, 62] on link "Videos 96" at bounding box center [50, 62] width 101 height 18
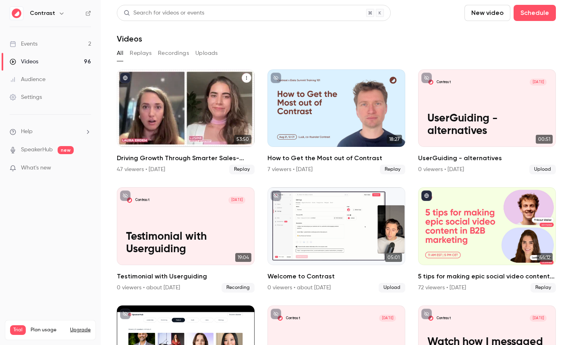
click at [212, 112] on div "Driving Growth Through Smarter Sales-Marketing Collaboration" at bounding box center [186, 107] width 138 height 77
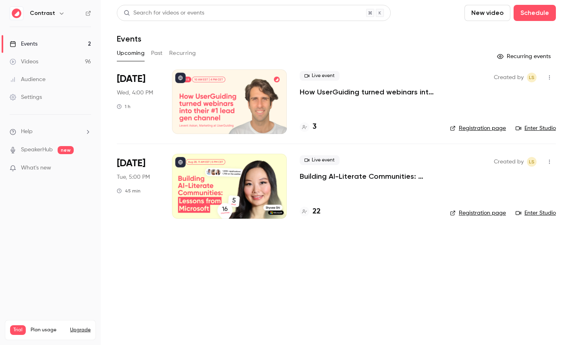
click at [60, 15] on icon "button" at bounding box center [61, 13] width 6 height 6
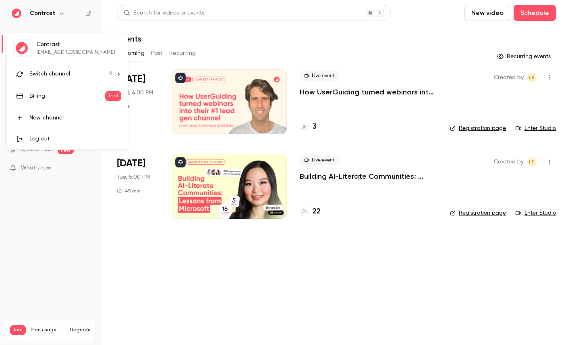
click at [54, 68] on li "Switch channel 9" at bounding box center [67, 73] width 121 height 21
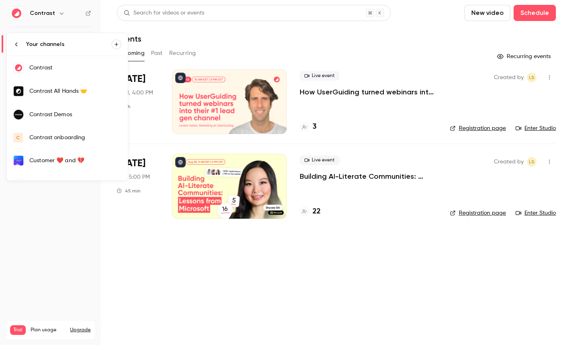
click at [67, 115] on div "Contrast Demos" at bounding box center [75, 114] width 92 height 8
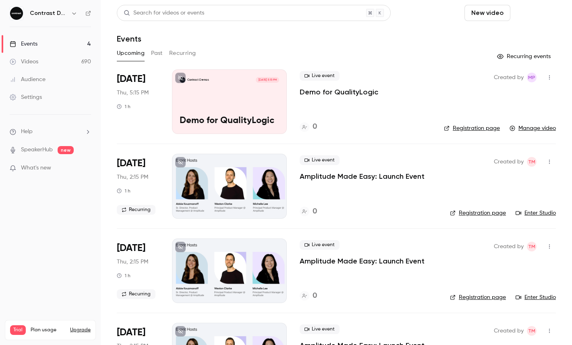
click at [532, 17] on button "Schedule" at bounding box center [535, 13] width 42 height 16
click at [510, 34] on div "One time event" at bounding box center [518, 35] width 61 height 8
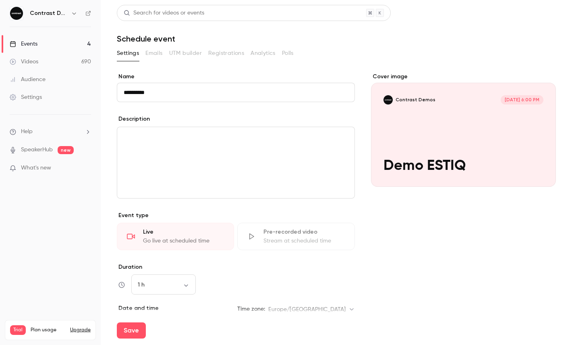
scroll to position [113, 0]
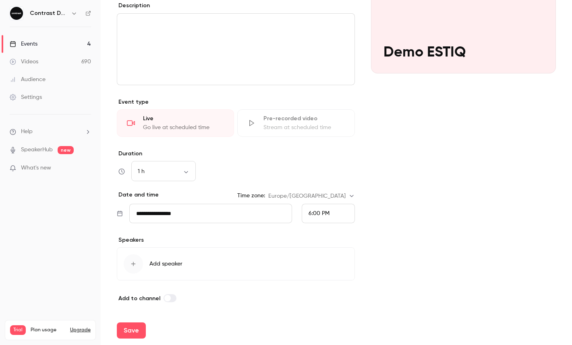
type input "**********"
click at [133, 322] on div "Save" at bounding box center [336, 330] width 439 height 29
click at [135, 329] on button "Save" at bounding box center [131, 330] width 29 height 16
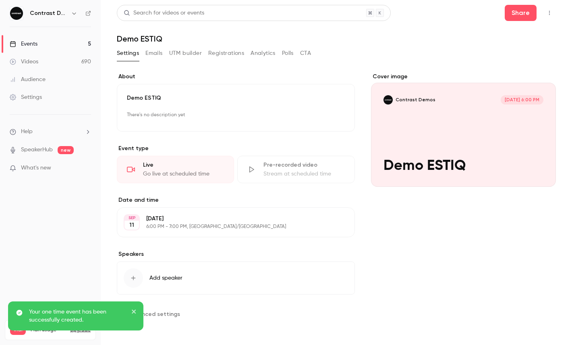
click at [549, 10] on icon "button" at bounding box center [550, 13] width 6 height 6
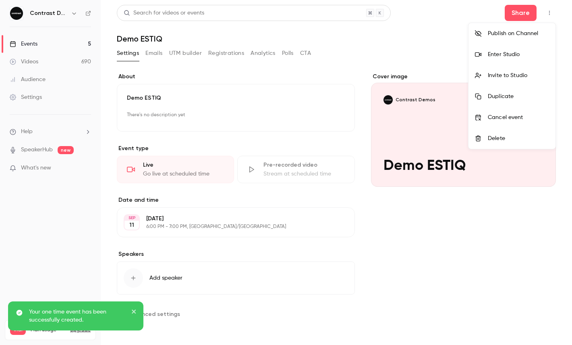
click at [524, 59] on li "Enter Studio" at bounding box center [512, 54] width 87 height 21
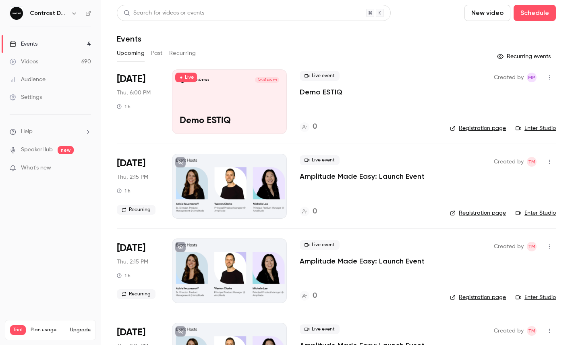
click at [75, 12] on icon "button" at bounding box center [74, 13] width 6 height 6
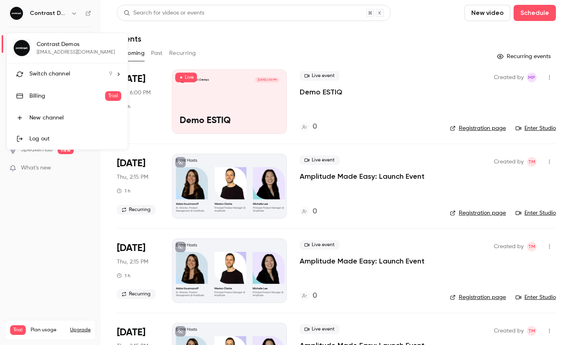
click at [63, 68] on li "Switch channel 9" at bounding box center [67, 73] width 121 height 21
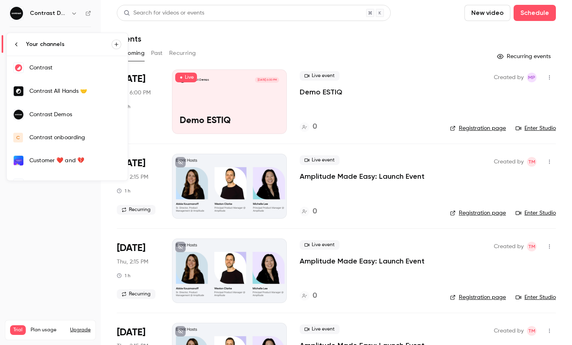
click at [47, 75] on link "Contrast" at bounding box center [67, 67] width 121 height 23
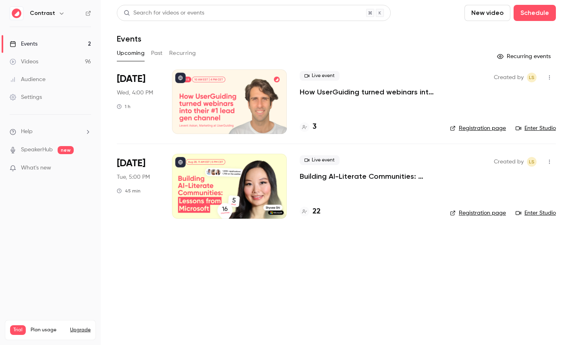
click at [57, 65] on link "Videos 96" at bounding box center [50, 62] width 101 height 18
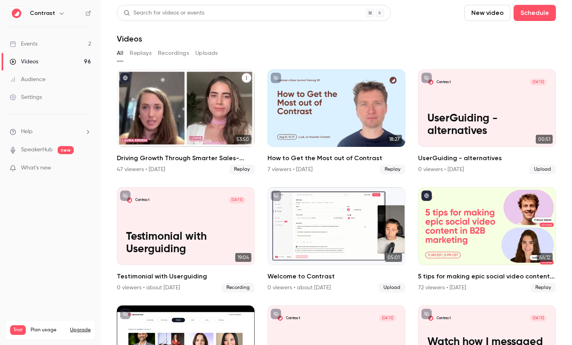
click at [196, 103] on div "Driving Growth Through Smarter Sales-Marketing Collaboration" at bounding box center [186, 107] width 138 height 77
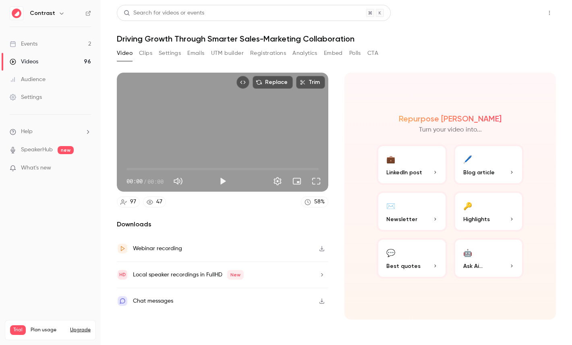
click at [514, 10] on button "Share" at bounding box center [521, 13] width 32 height 16
click at [331, 50] on button "Embed" at bounding box center [333, 53] width 19 height 13
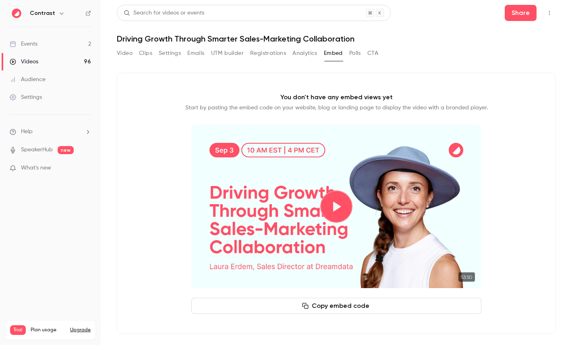
click at [335, 205] on button "Play video" at bounding box center [336, 206] width 32 height 32
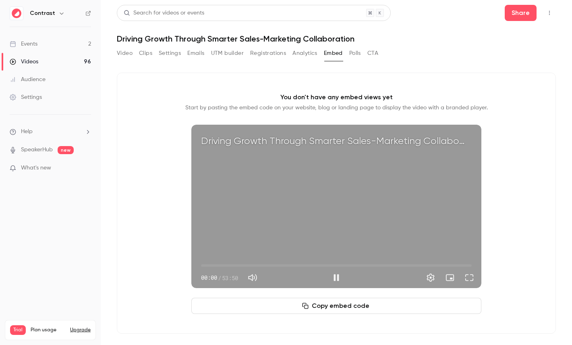
click at [304, 204] on div "Driving Growth Through Smarter Sales-Marketing Collaboration 00:00 00:00 / 53:50" at bounding box center [336, 206] width 290 height 163
type input "***"
click at [52, 100] on link "Settings" at bounding box center [50, 97] width 101 height 18
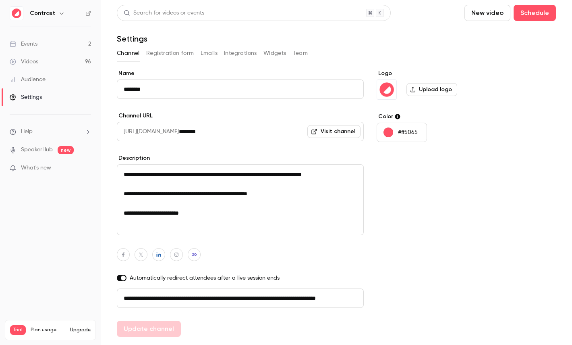
scroll to position [0, 46]
drag, startPoint x: 158, startPoint y: 296, endPoint x: 256, endPoint y: 296, distance: 97.6
click at [256, 296] on input "**********" at bounding box center [240, 297] width 247 height 19
click at [169, 50] on button "Registration form" at bounding box center [170, 53] width 48 height 13
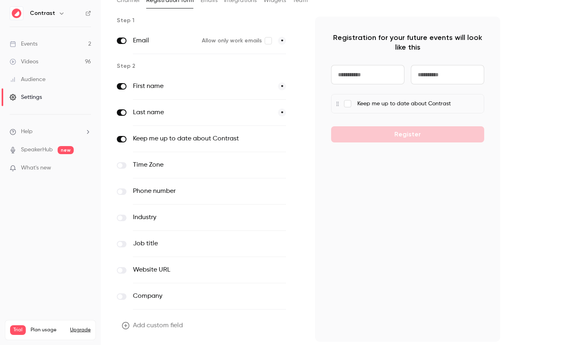
scroll to position [79, 0]
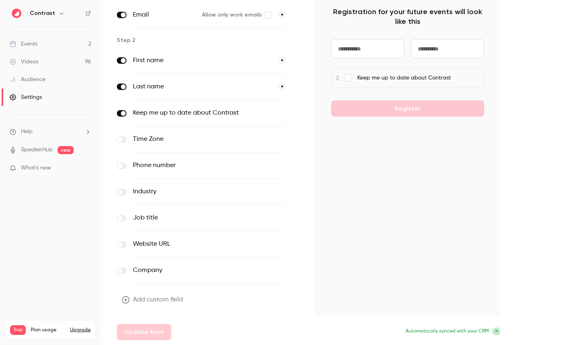
click at [162, 300] on button "Add custom field" at bounding box center [153, 299] width 73 height 16
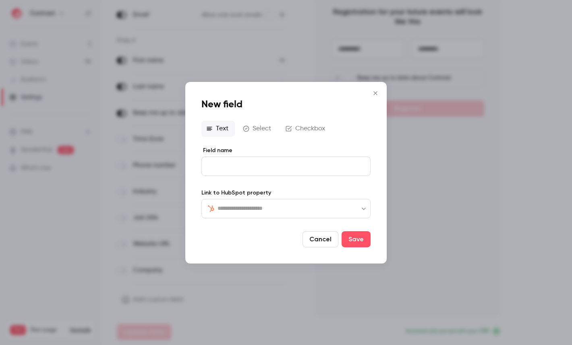
click at [246, 211] on input "text" at bounding box center [291, 208] width 147 height 10
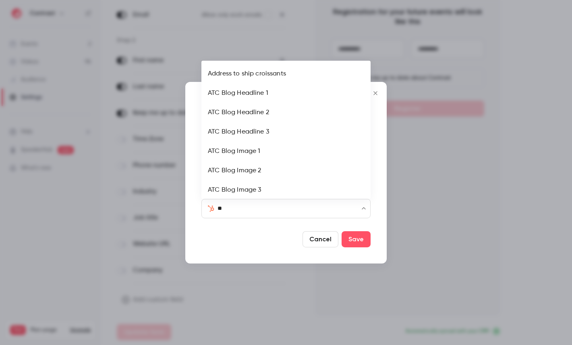
type input "***"
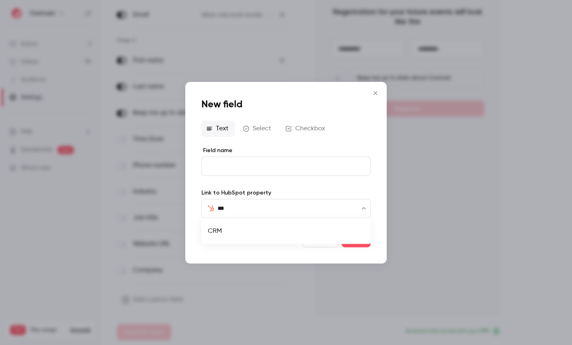
click at [216, 231] on li "CRM" at bounding box center [286, 230] width 169 height 19
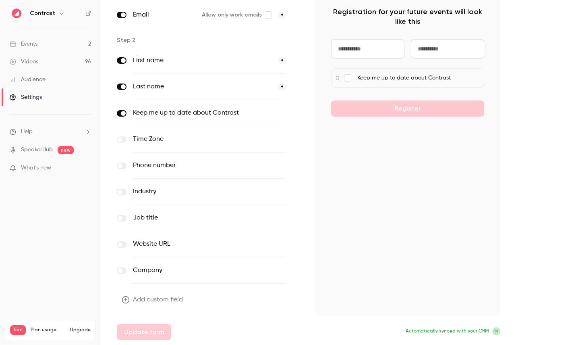
scroll to position [0, 0]
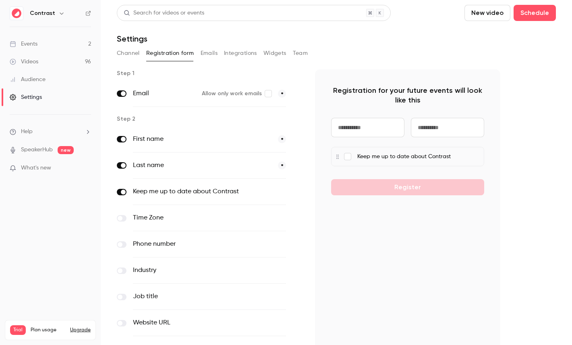
click at [206, 50] on button "Emails" at bounding box center [209, 53] width 17 height 13
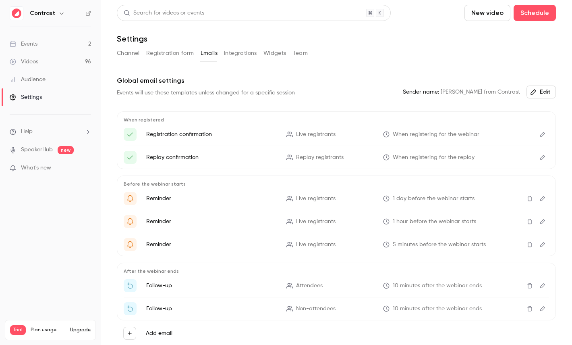
click at [546, 136] on icon "Edit" at bounding box center [543, 134] width 6 height 6
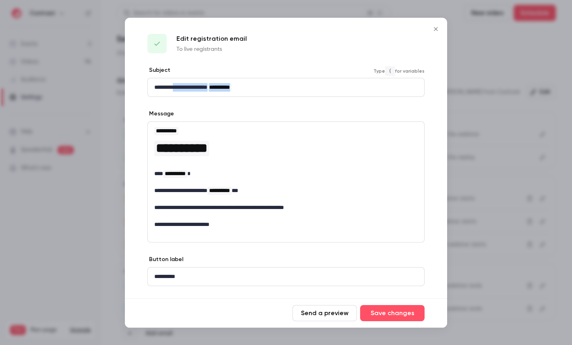
drag, startPoint x: 178, startPoint y: 85, endPoint x: 298, endPoint y: 86, distance: 119.3
click at [297, 86] on p "**********" at bounding box center [286, 87] width 264 height 8
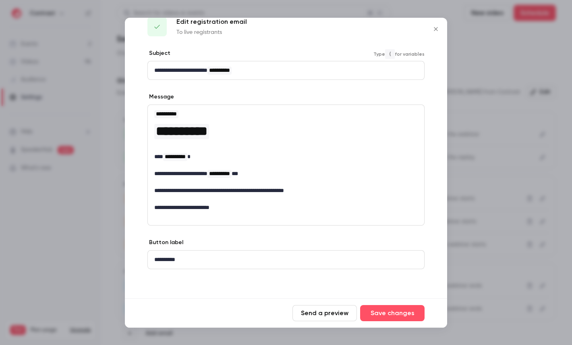
click at [515, 92] on div at bounding box center [286, 172] width 572 height 345
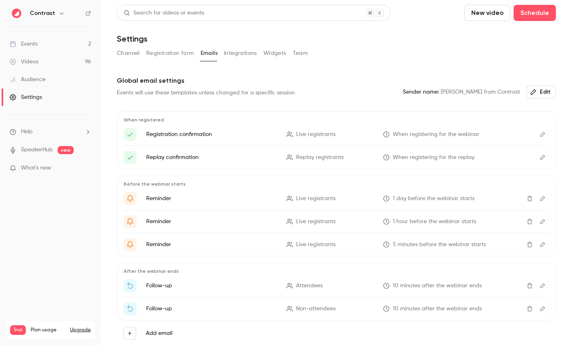
click at [122, 52] on button "Channel" at bounding box center [128, 53] width 23 height 13
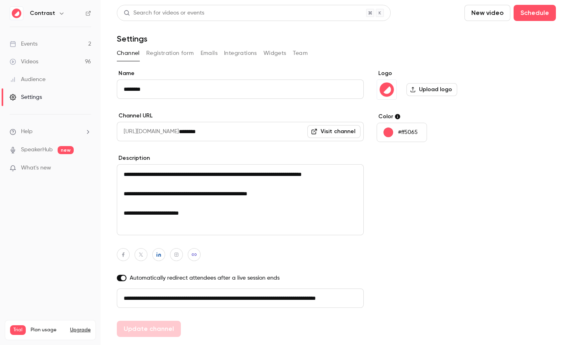
click at [210, 50] on button "Emails" at bounding box center [209, 53] width 17 height 13
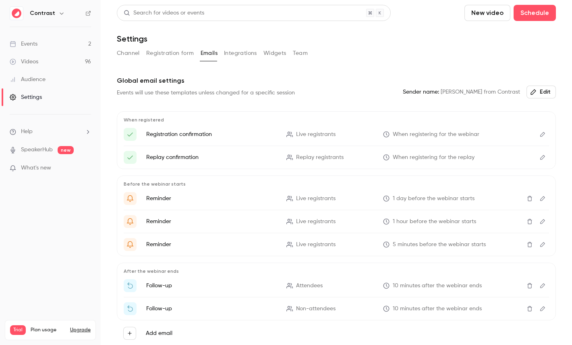
click at [239, 60] on div "Channel Registration form Emails Integrations Widgets Team" at bounding box center [336, 55] width 439 height 16
click at [245, 53] on button "Integrations" at bounding box center [240, 53] width 33 height 13
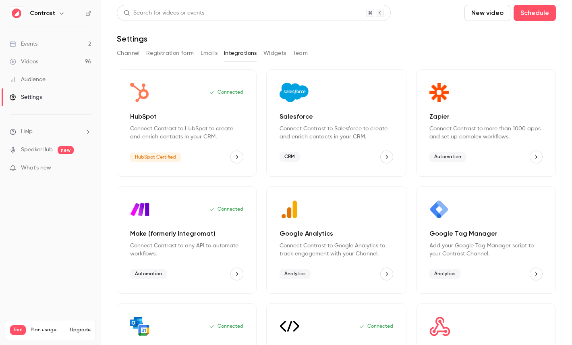
click at [299, 54] on button "Team" at bounding box center [300, 53] width 15 height 13
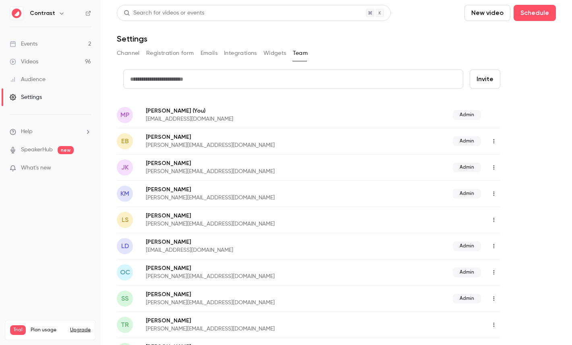
click at [79, 81] on link "Audience" at bounding box center [50, 80] width 101 height 18
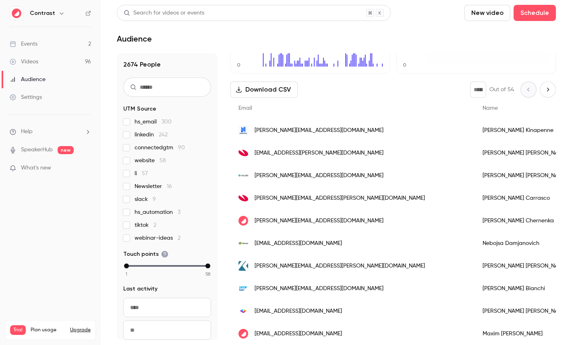
scroll to position [86, 0]
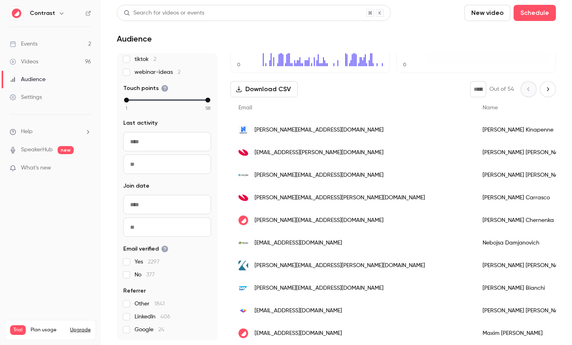
scroll to position [0, 0]
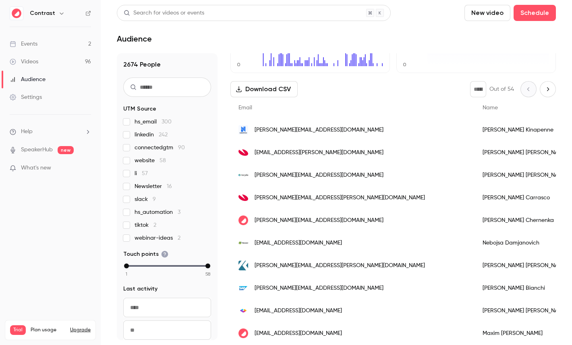
click at [48, 63] on link "Videos 96" at bounding box center [50, 62] width 101 height 18
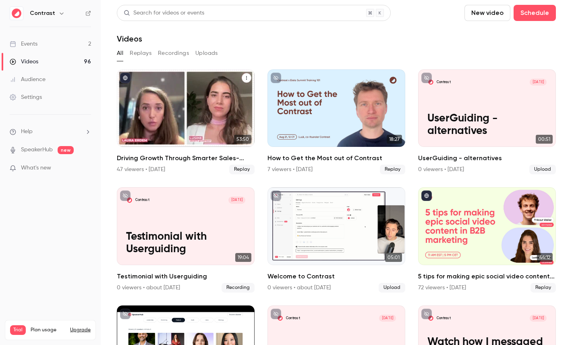
click at [187, 100] on div "Driving Growth Through Smarter Sales-Marketing Collaboration" at bounding box center [186, 107] width 138 height 77
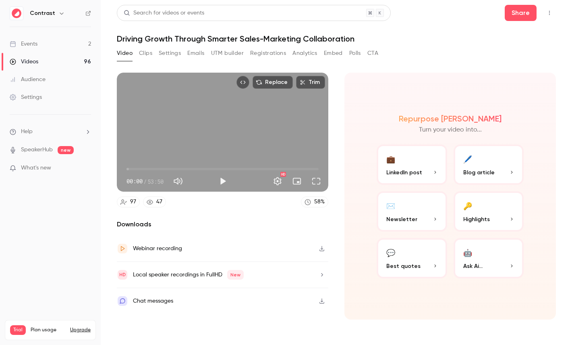
click at [267, 51] on button "Registrations" at bounding box center [268, 53] width 36 height 13
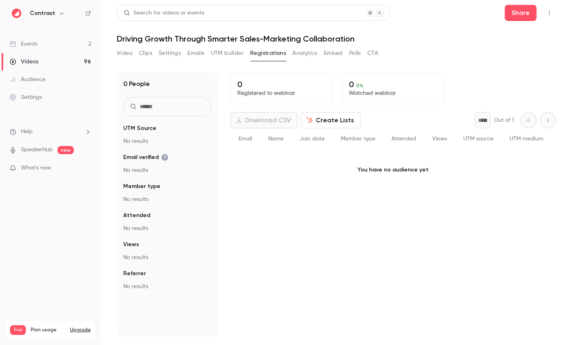
click at [321, 114] on button "Create Lists" at bounding box center [331, 120] width 60 height 16
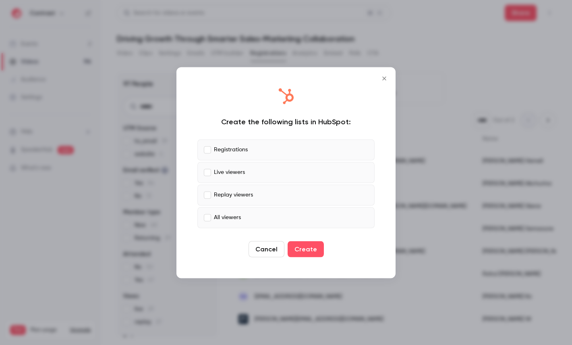
click at [245, 151] on p "Registrations" at bounding box center [231, 150] width 34 height 8
click at [244, 191] on p "Replay viewers" at bounding box center [233, 195] width 39 height 8
click at [244, 214] on label "All viewers" at bounding box center [286, 217] width 177 height 21
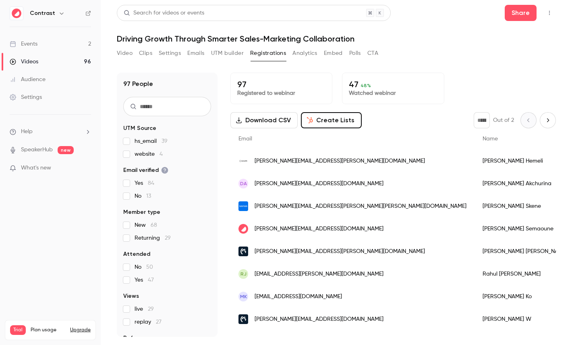
scroll to position [37, 0]
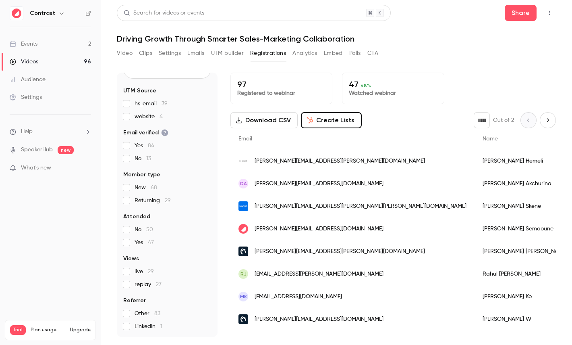
click at [312, 53] on button "Analytics" at bounding box center [305, 53] width 25 height 13
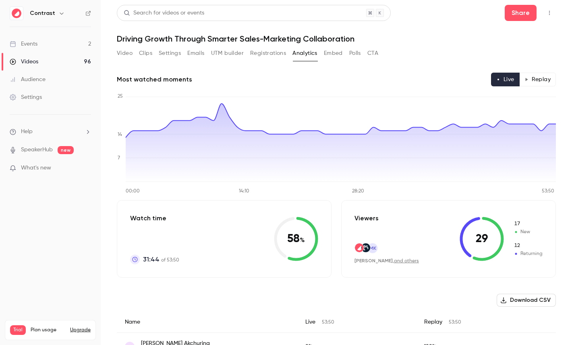
click at [535, 83] on button "Replay" at bounding box center [538, 80] width 37 height 14
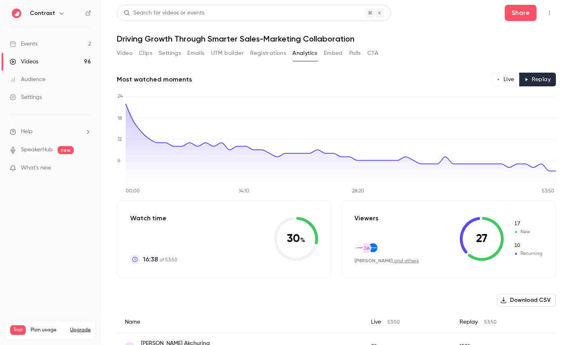
click at [360, 50] on button "Polls" at bounding box center [356, 53] width 12 height 13
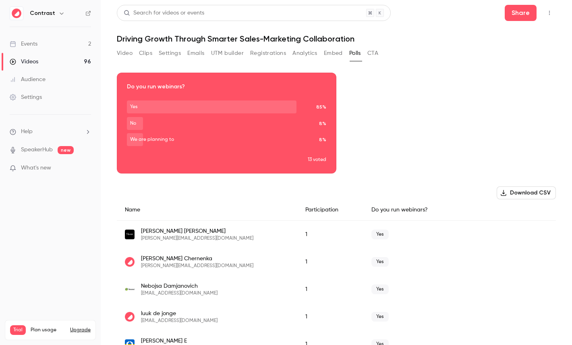
click at [370, 51] on button "CTA" at bounding box center [373, 53] width 11 height 13
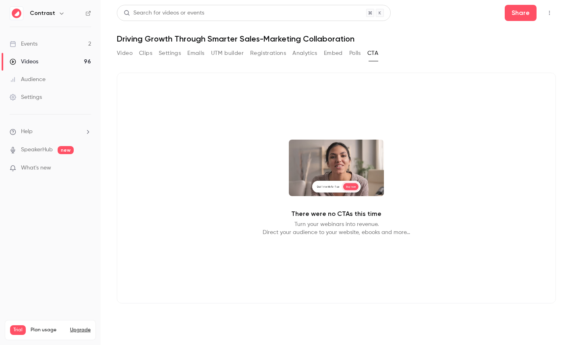
click at [145, 56] on button "Clips" at bounding box center [145, 53] width 13 height 13
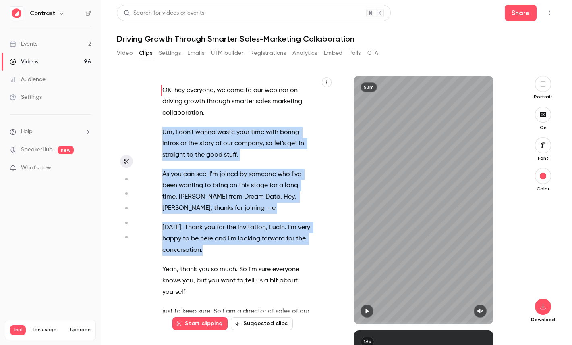
drag, startPoint x: 162, startPoint y: 131, endPoint x: 221, endPoint y: 249, distance: 131.1
click at [221, 249] on div "OK , hey everyone , welcome to our webinar on driving growth through smarter sa…" at bounding box center [240, 204] width 177 height 240
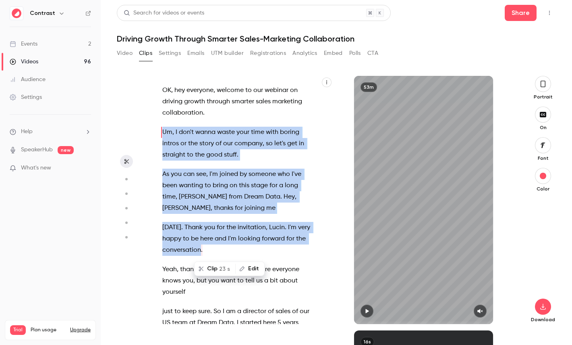
click at [223, 270] on span "23 s" at bounding box center [224, 268] width 11 height 8
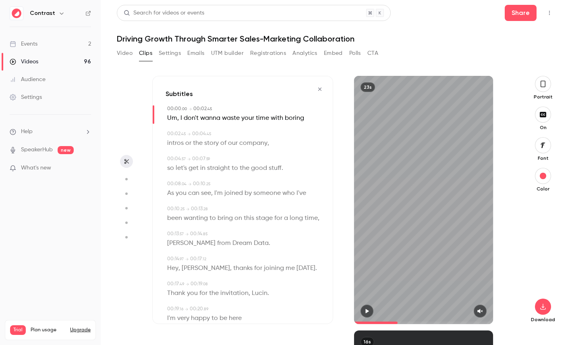
type input "*"
click at [547, 81] on button "button" at bounding box center [543, 84] width 16 height 16
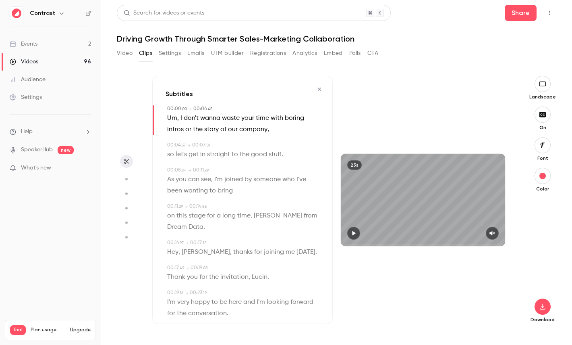
click at [542, 146] on icon "button" at bounding box center [543, 144] width 4 height 5
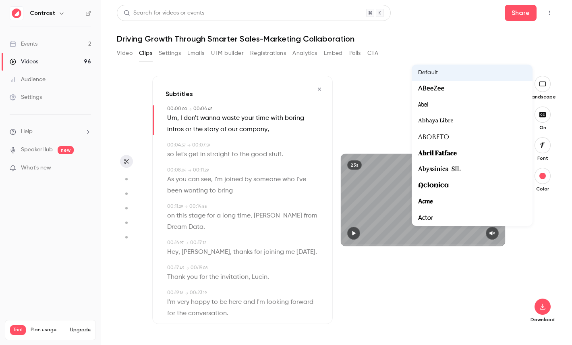
click at [397, 130] on div at bounding box center [286, 172] width 572 height 345
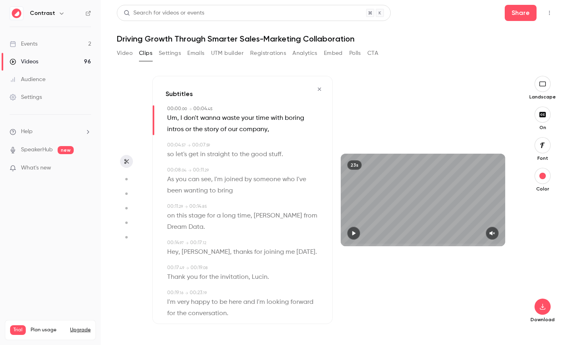
click at [130, 179] on button "button" at bounding box center [126, 179] width 13 height 13
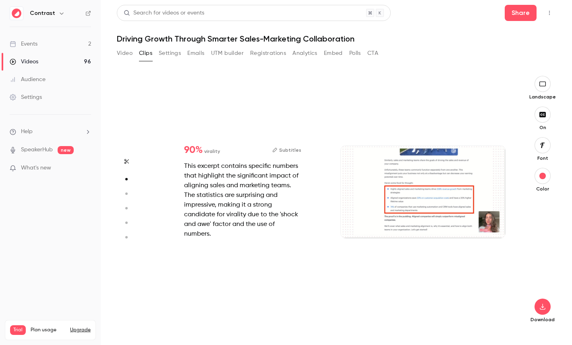
click at [129, 192] on icon "button" at bounding box center [126, 194] width 7 height 6
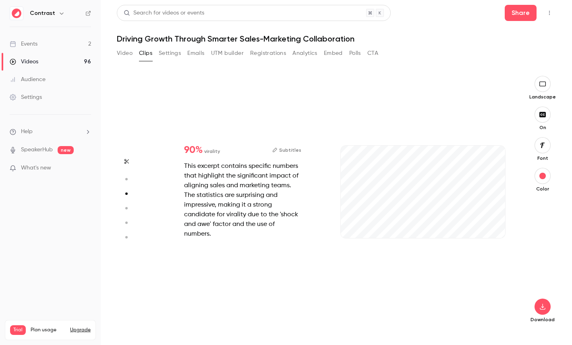
type input "*"
click at [127, 205] on button "button" at bounding box center [126, 208] width 13 height 13
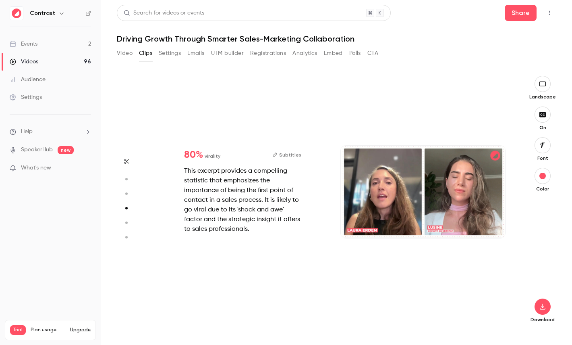
type input "*"
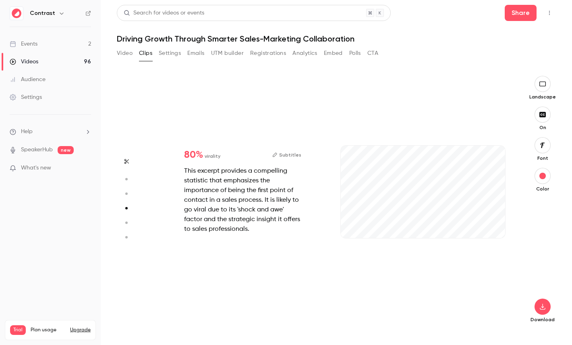
click at [125, 218] on button "button" at bounding box center [126, 222] width 13 height 13
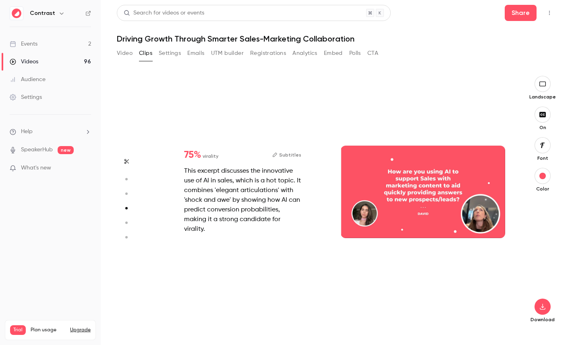
type input "*"
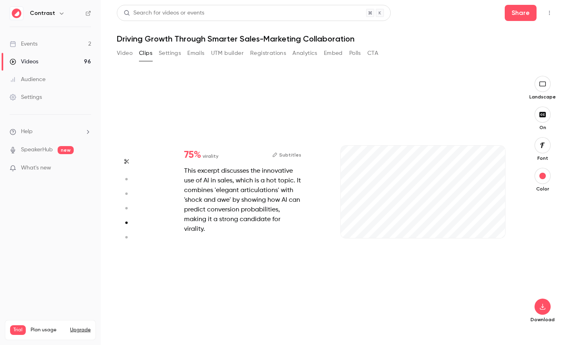
scroll to position [1018, 0]
type input "***"
click at [129, 57] on button "Video" at bounding box center [125, 53] width 16 height 13
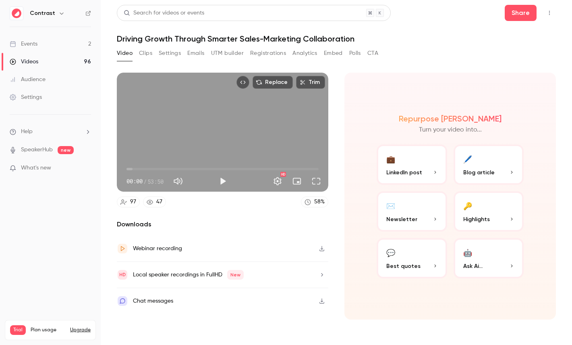
click at [37, 96] on div "Settings" at bounding box center [26, 97] width 32 height 8
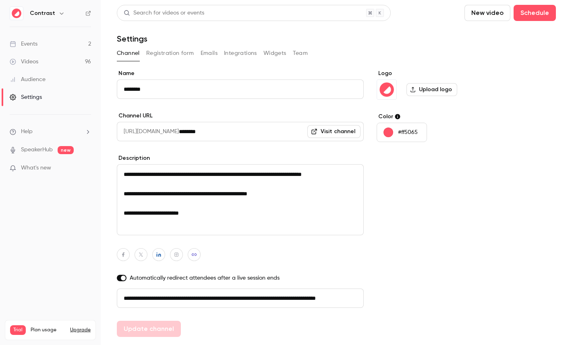
scroll to position [0, 46]
click at [210, 52] on button "Emails" at bounding box center [209, 53] width 17 height 13
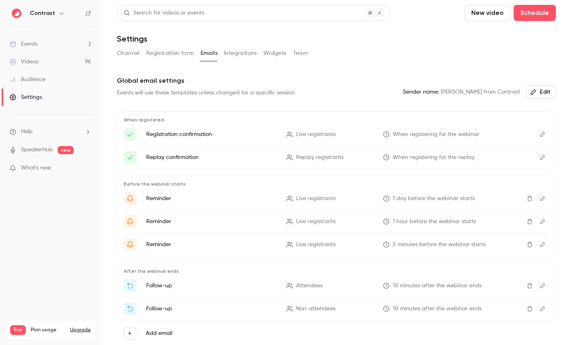
scroll to position [35, 0]
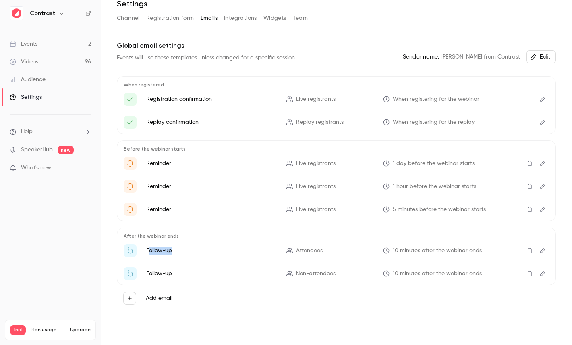
drag, startPoint x: 148, startPoint y: 252, endPoint x: 218, endPoint y: 252, distance: 69.3
click at [218, 252] on p "Follow-up" at bounding box center [211, 250] width 131 height 8
click at [310, 251] on span "Attendees" at bounding box center [309, 250] width 27 height 8
click at [304, 271] on span "Non-attendees" at bounding box center [316, 273] width 40 height 8
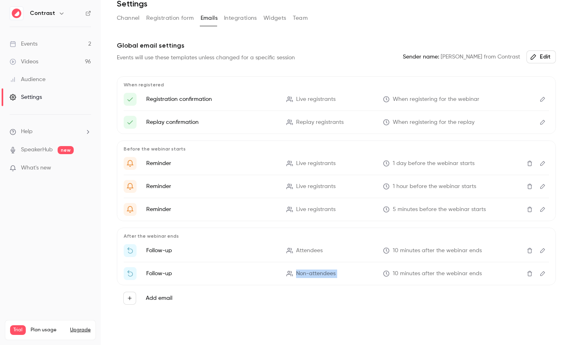
drag, startPoint x: 304, startPoint y: 271, endPoint x: 337, endPoint y: 271, distance: 33.9
click at [337, 271] on p "Non-attendees" at bounding box center [330, 273] width 87 height 8
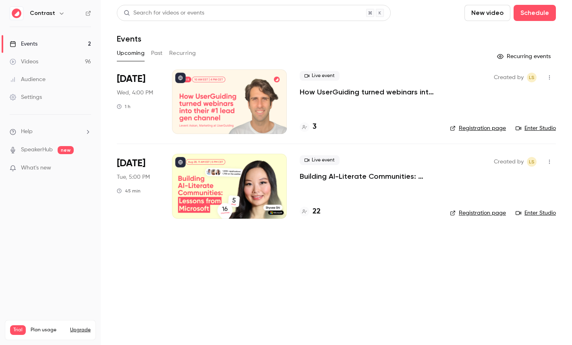
click at [62, 16] on icon "button" at bounding box center [61, 13] width 6 height 6
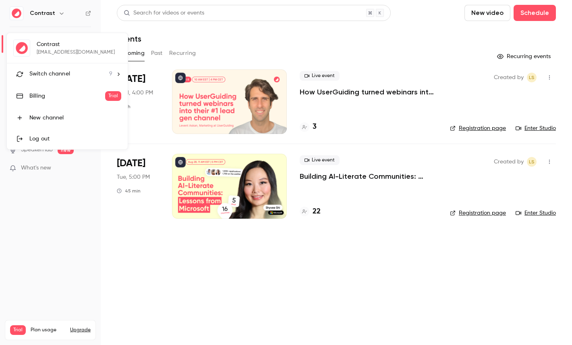
click at [69, 76] on span "Switch channel" at bounding box center [49, 74] width 41 height 8
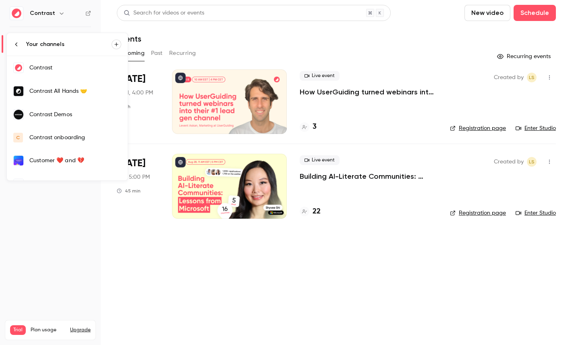
click at [71, 119] on link "Contrast Demos" at bounding box center [67, 114] width 121 height 23
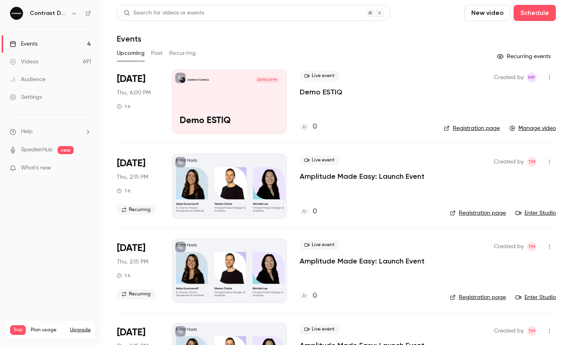
click at [43, 55] on link "Videos 691" at bounding box center [50, 62] width 101 height 18
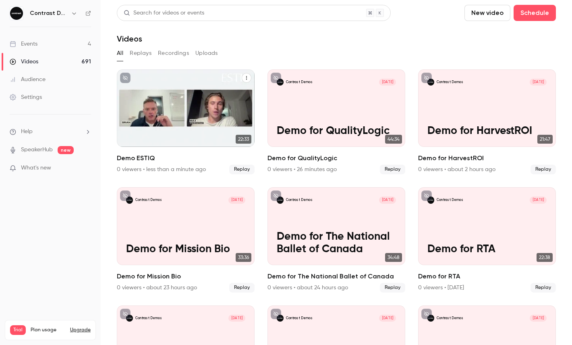
click at [246, 75] on icon "Demo ESTIQ" at bounding box center [246, 77] width 5 height 5
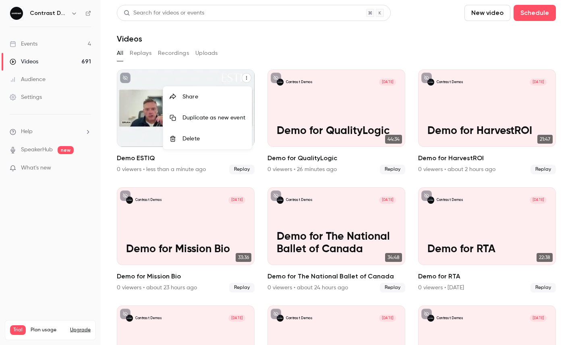
click at [196, 102] on li "Share" at bounding box center [207, 96] width 89 height 21
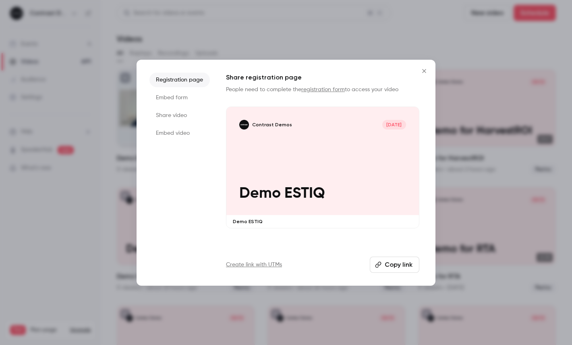
click at [182, 121] on li "Share video" at bounding box center [180, 115] width 60 height 15
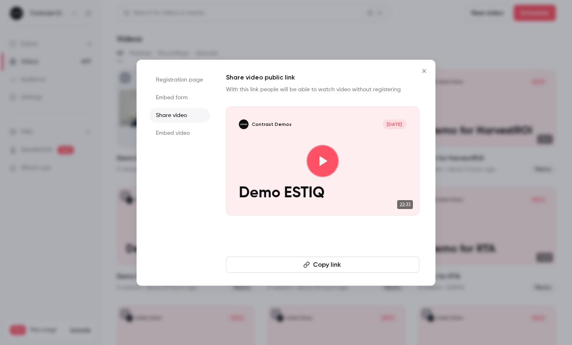
click at [312, 267] on button "Copy link" at bounding box center [323, 264] width 194 height 16
click at [182, 38] on div at bounding box center [286, 172] width 572 height 345
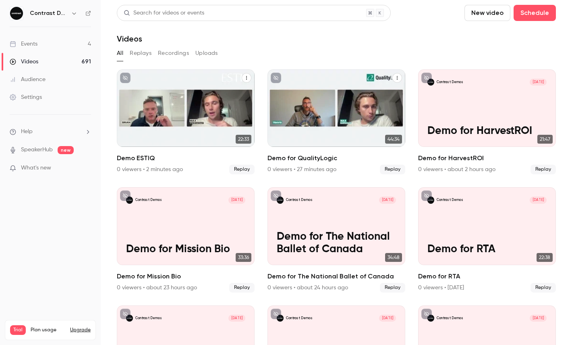
click at [397, 76] on icon "Demo for QualityLogic" at bounding box center [397, 77] width 5 height 5
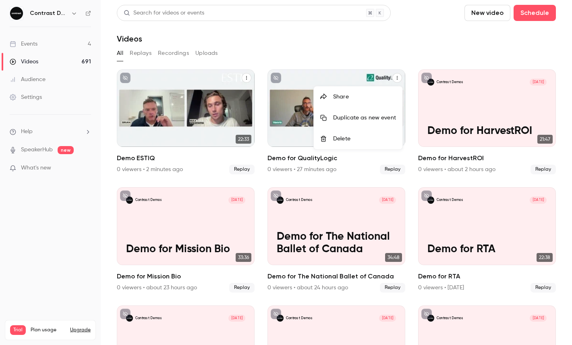
click at [341, 98] on div "Share" at bounding box center [364, 97] width 63 height 8
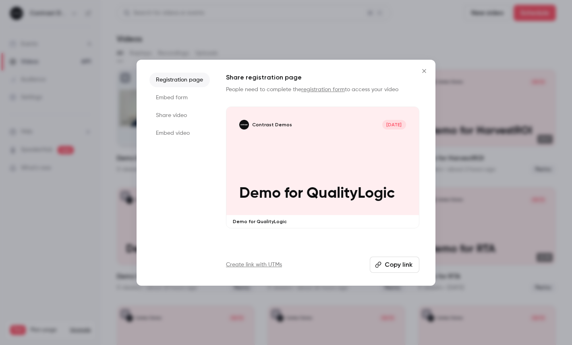
click at [179, 114] on li "Share video" at bounding box center [180, 115] width 60 height 15
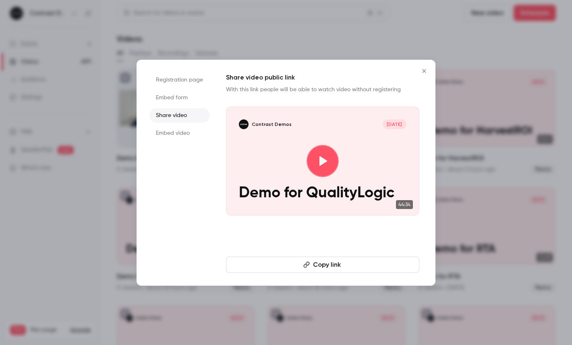
click at [325, 260] on button "Copy link" at bounding box center [323, 264] width 194 height 16
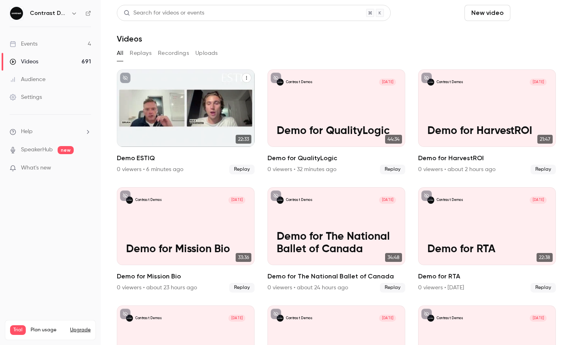
click at [527, 20] on button "Schedule" at bounding box center [535, 13] width 42 height 16
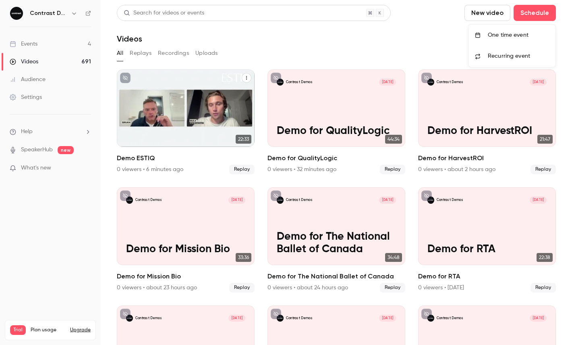
click at [524, 35] on div "One time event" at bounding box center [518, 35] width 61 height 8
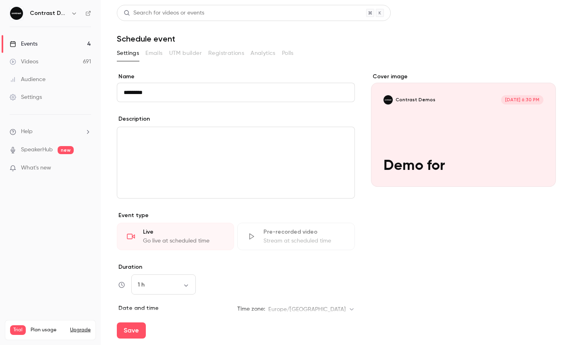
paste input "**********"
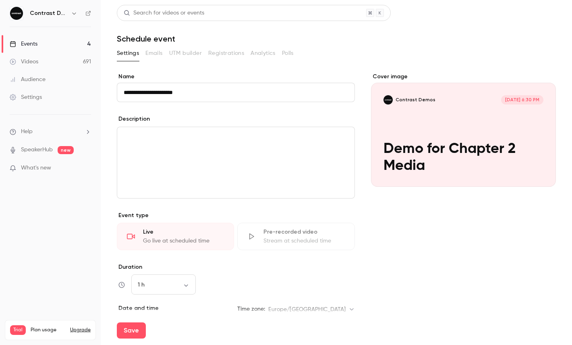
scroll to position [113, 0]
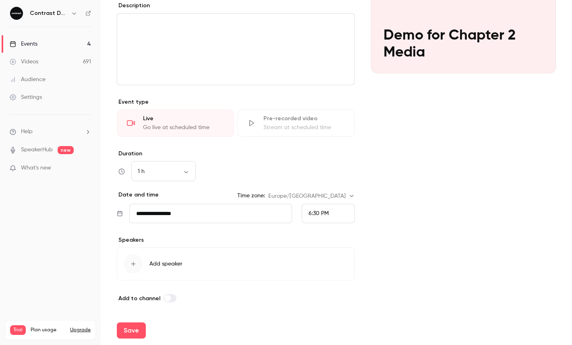
type input "**********"
click at [317, 218] on div "6:30 PM" at bounding box center [328, 213] width 53 height 19
click at [330, 173] on div "7:00 PM" at bounding box center [329, 175] width 40 height 8
click at [414, 163] on div "Cover image Contrast Demos [DATE] 7:00 PM Demo for Chapter 2 Media" at bounding box center [463, 130] width 185 height 343
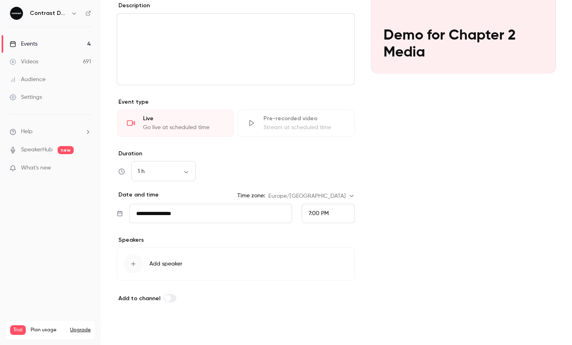
click at [142, 331] on button "Save" at bounding box center [131, 330] width 29 height 16
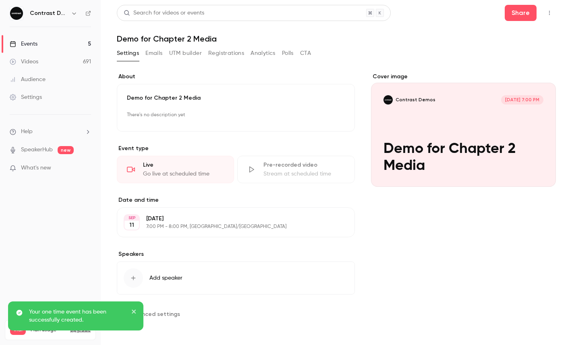
click at [547, 10] on icon "button" at bounding box center [550, 13] width 6 height 6
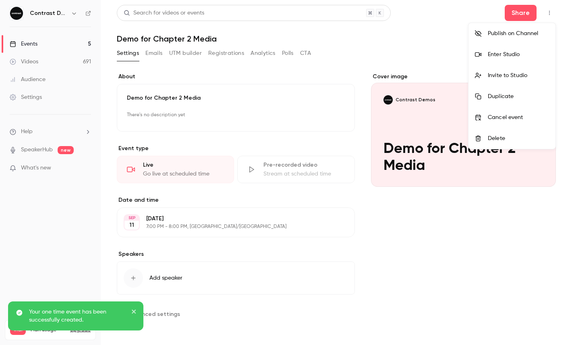
click at [505, 54] on div "Enter Studio" at bounding box center [518, 54] width 61 height 8
